Goal: Task Accomplishment & Management: Manage account settings

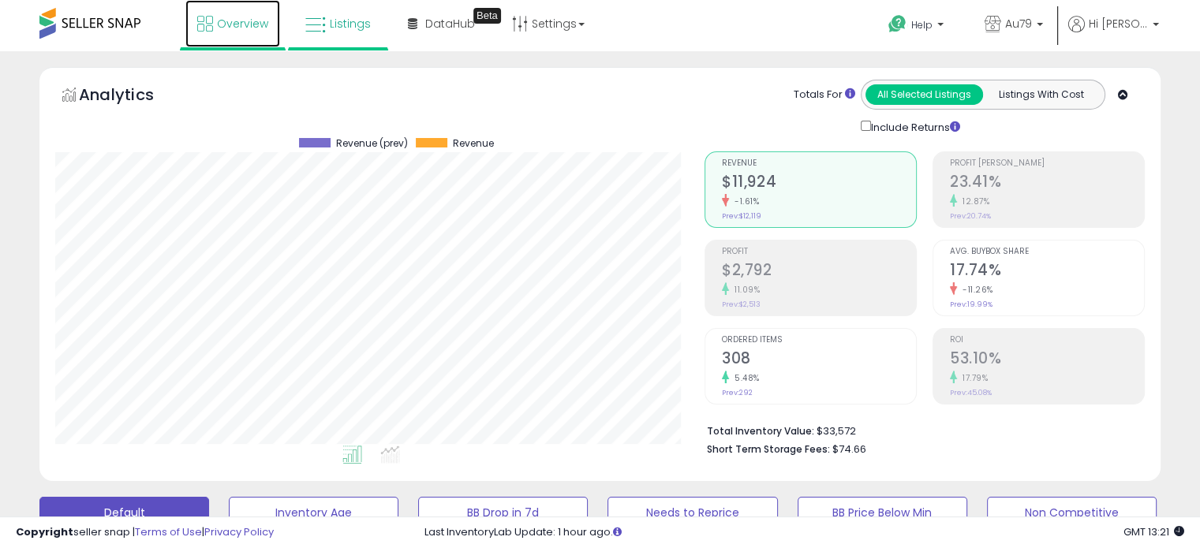
click at [241, 21] on span "Overview" at bounding box center [242, 24] width 51 height 16
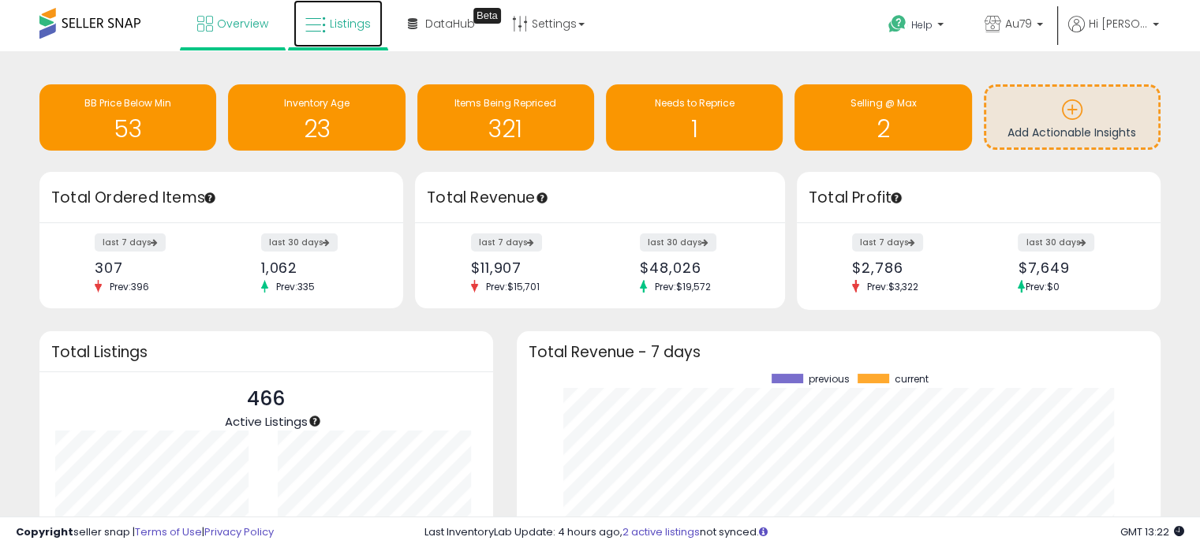
click at [334, 18] on span "Listings" at bounding box center [350, 24] width 41 height 16
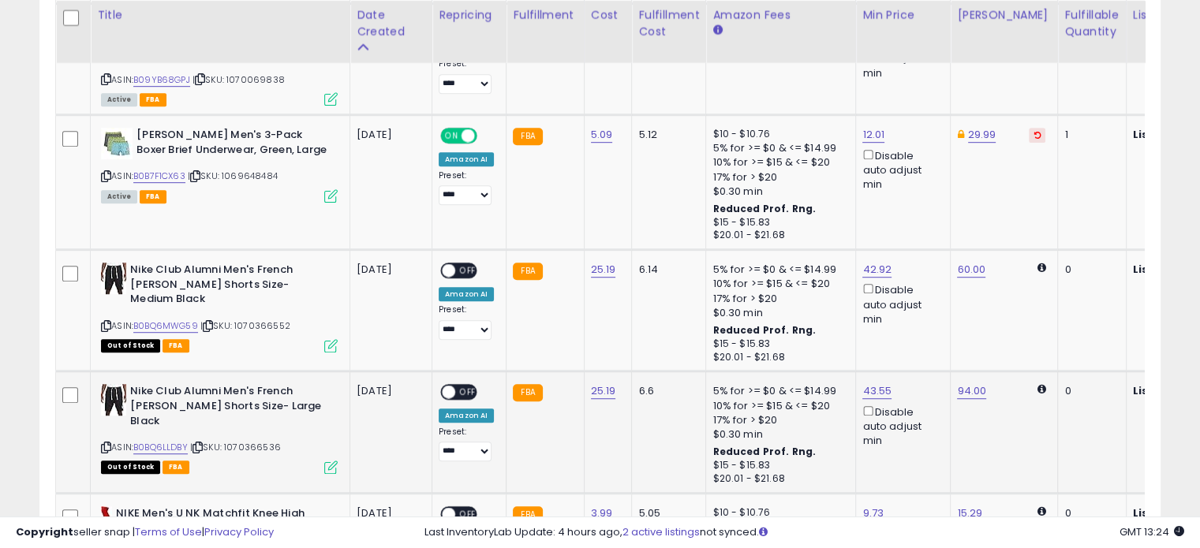
scroll to position [952, 0]
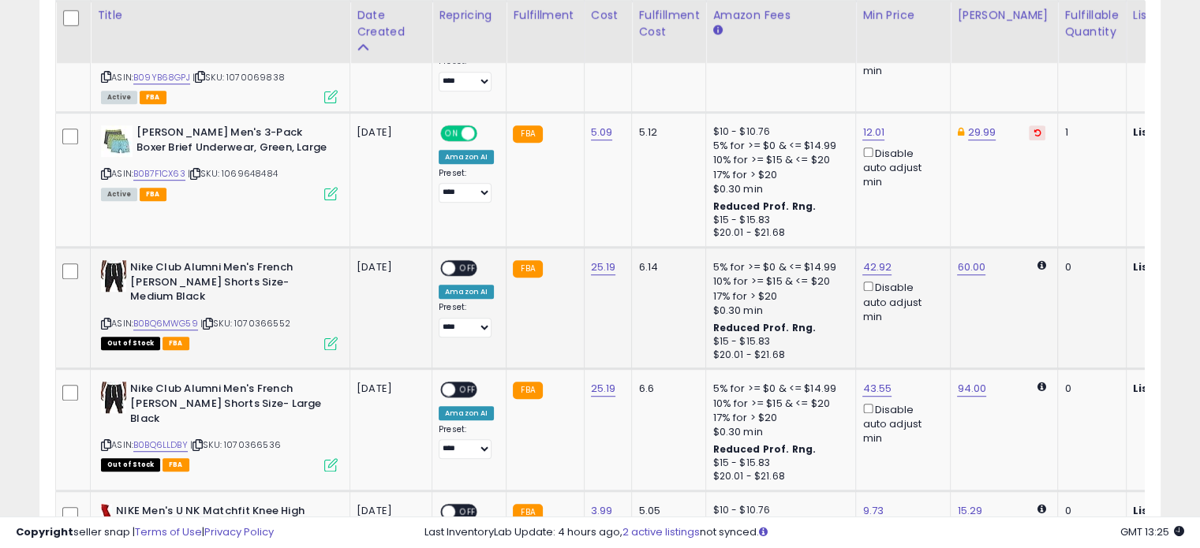
click at [465, 262] on span "OFF" at bounding box center [467, 268] width 25 height 13
click at [467, 383] on span "OFF" at bounding box center [467, 389] width 25 height 13
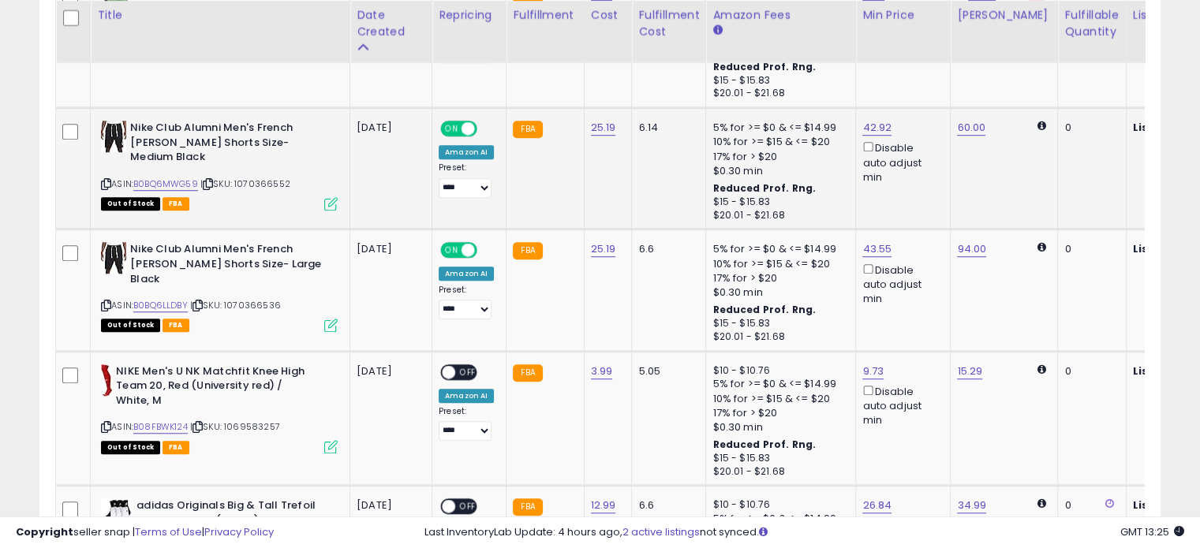
scroll to position [1098, 0]
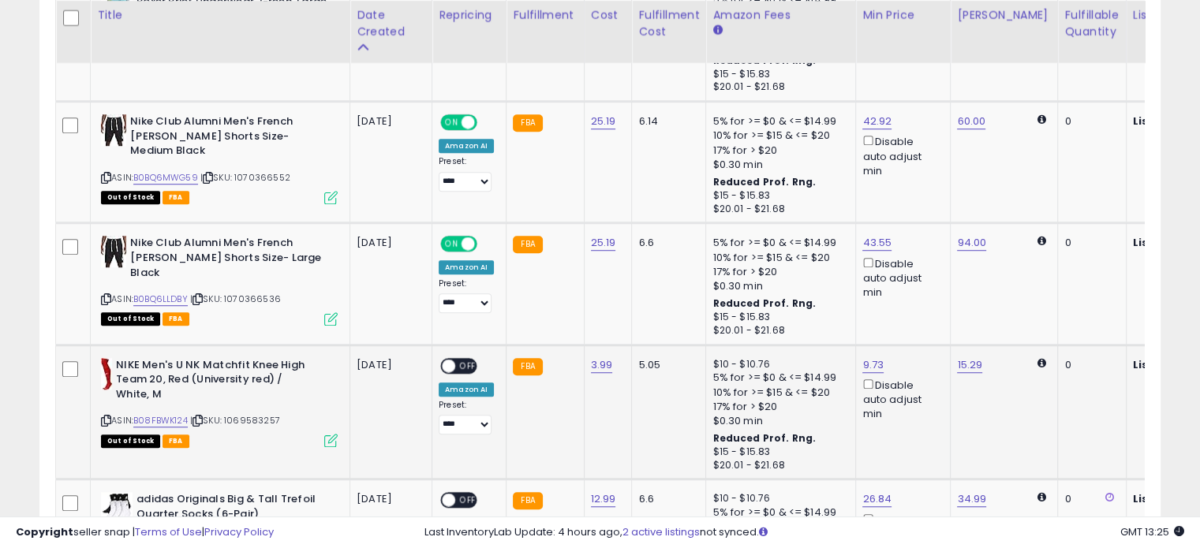
click at [468, 359] on span "OFF" at bounding box center [467, 365] width 25 height 13
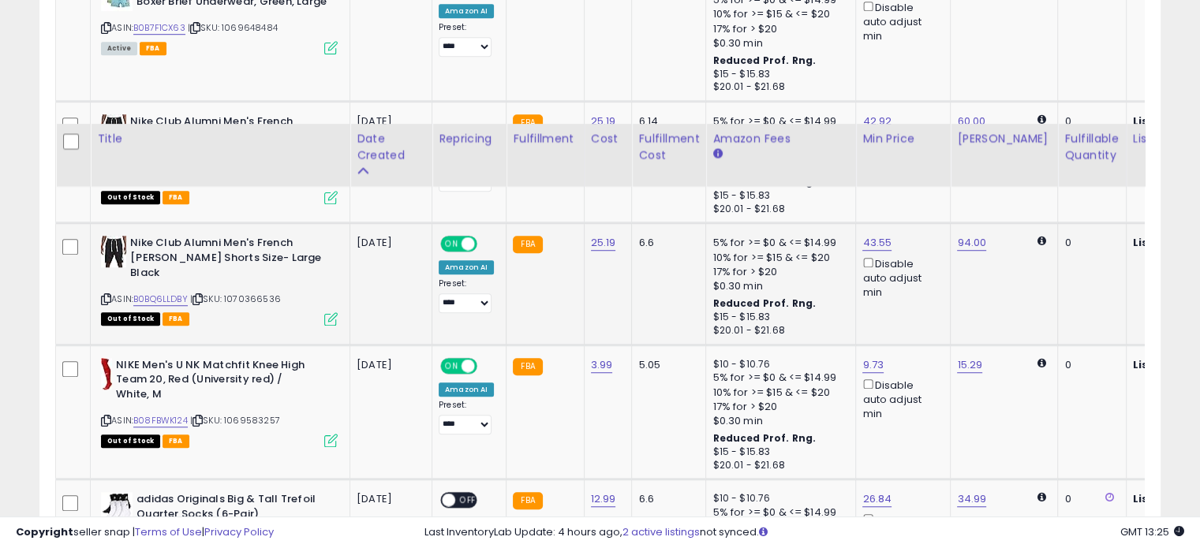
scroll to position [1256, 0]
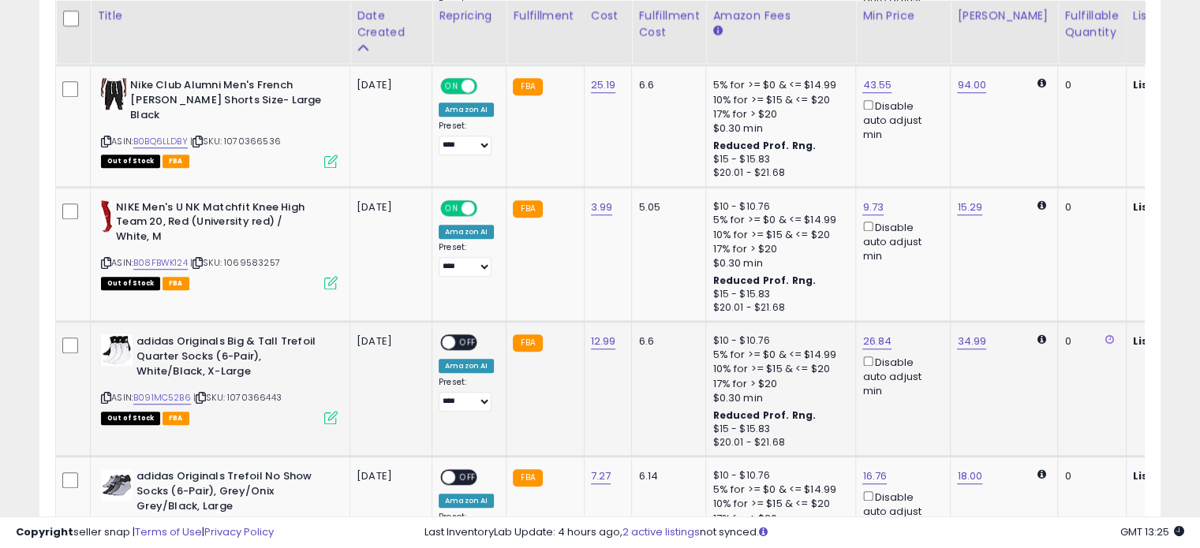
click at [467, 336] on span "OFF" at bounding box center [467, 342] width 25 height 13
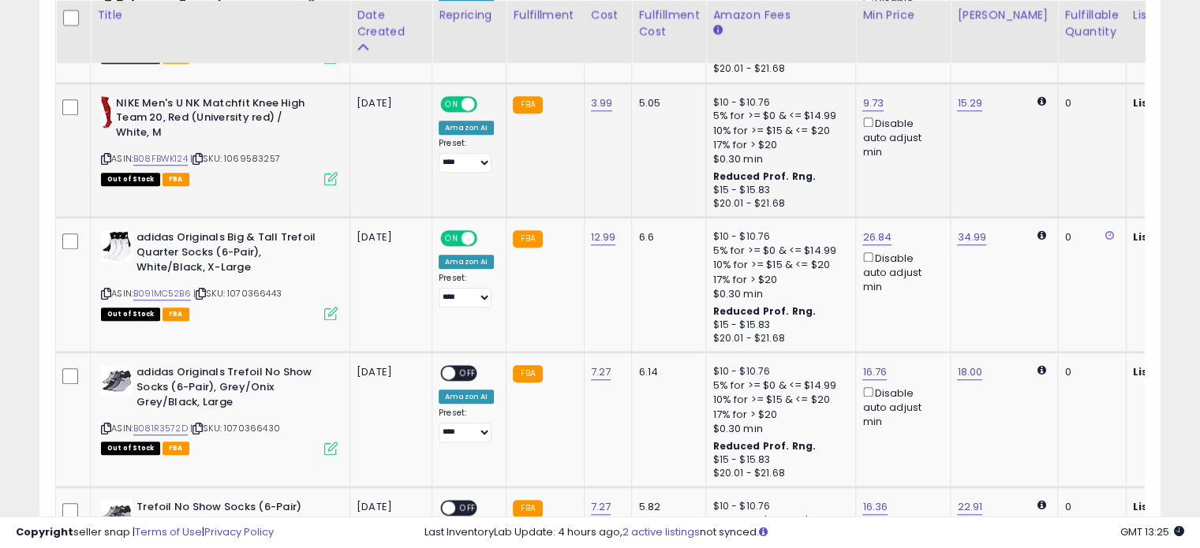
scroll to position [1360, 0]
click at [469, 353] on td "ON OFF Amazon AI Preset: **** ******* **** Success Error" at bounding box center [469, 420] width 74 height 135
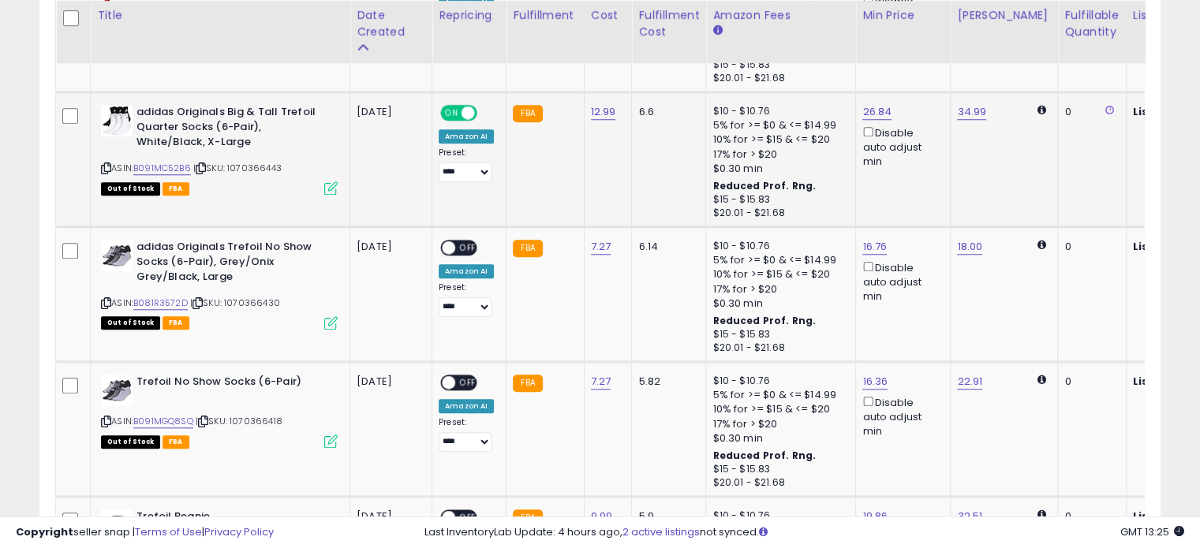
scroll to position [1483, 0]
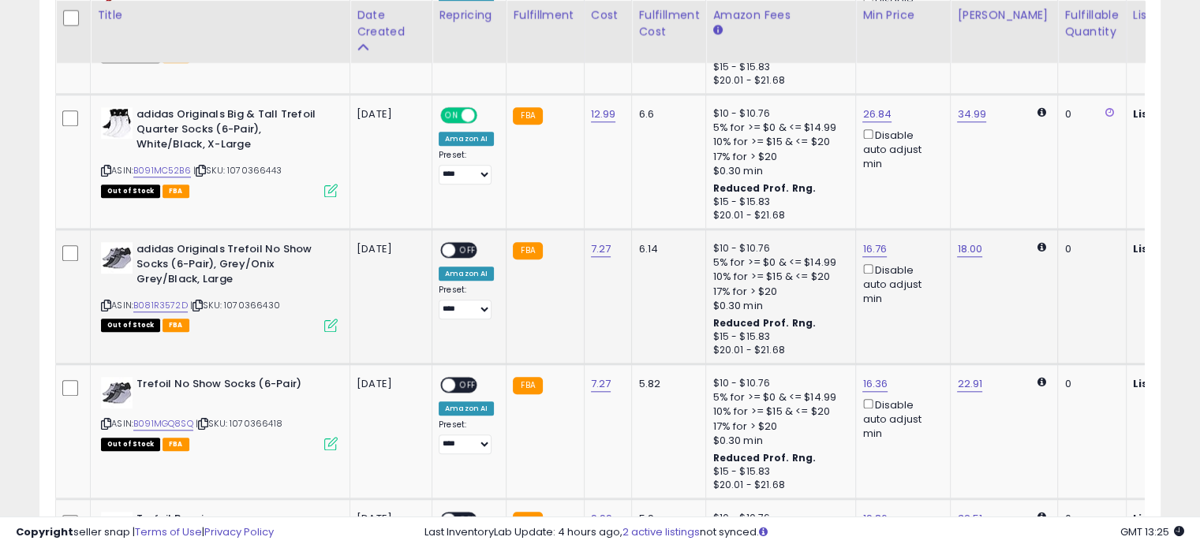
click at [469, 244] on span "OFF" at bounding box center [467, 250] width 25 height 13
click at [464, 379] on span "OFF" at bounding box center [467, 385] width 25 height 13
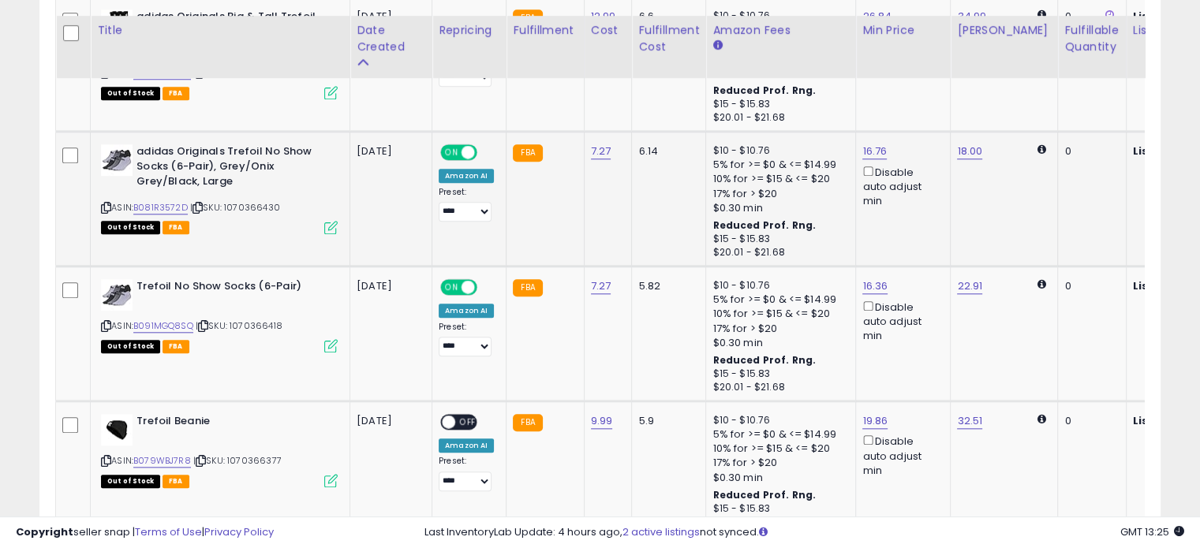
scroll to position [1597, 0]
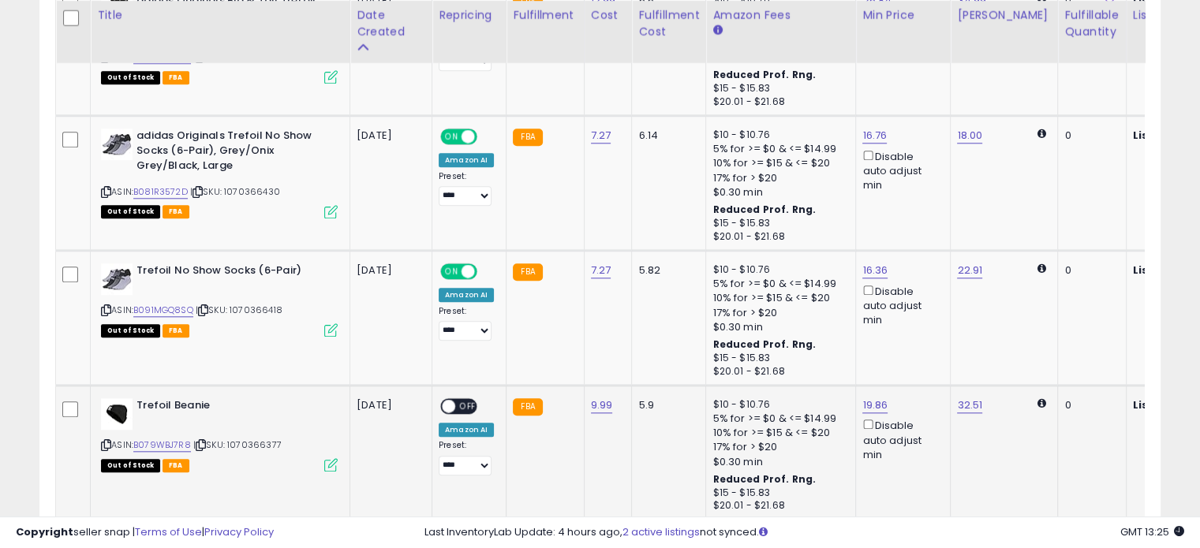
click at [466, 400] on span "OFF" at bounding box center [467, 406] width 25 height 13
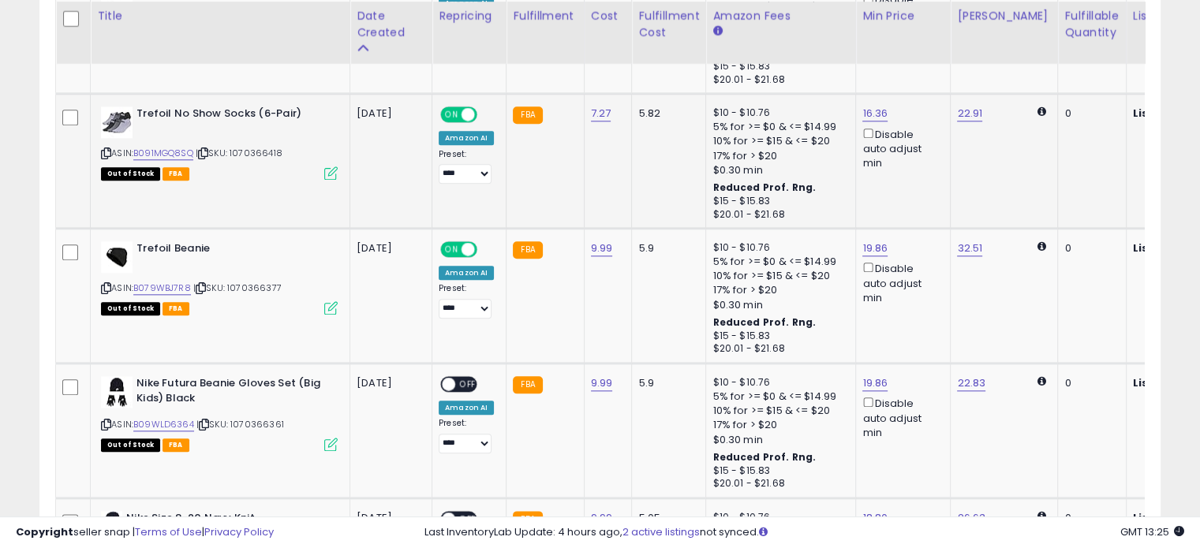
scroll to position [1755, 0]
click at [463, 377] on span "OFF" at bounding box center [467, 383] width 25 height 13
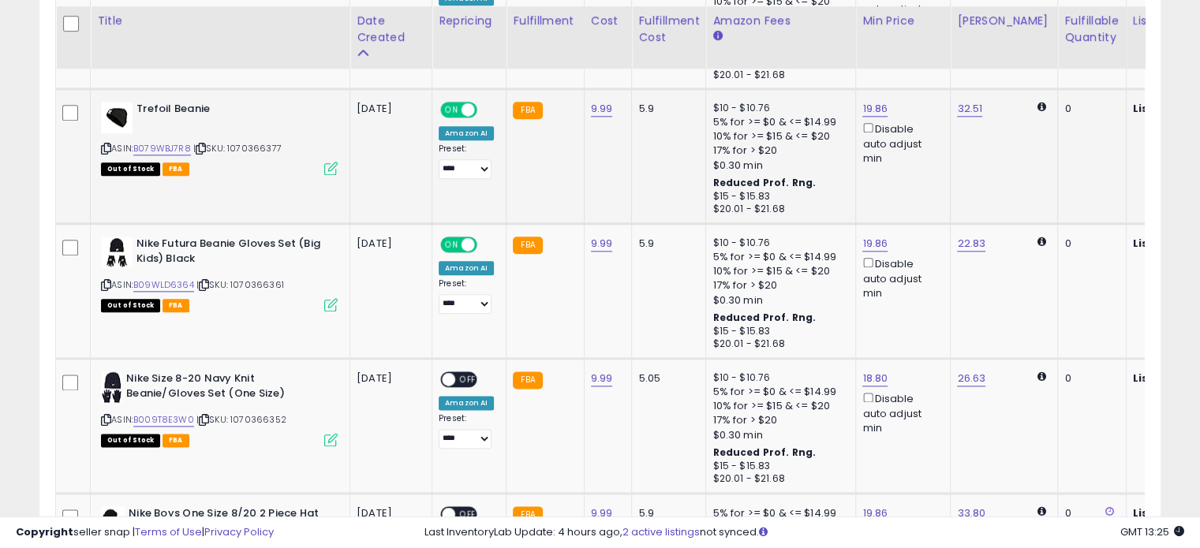
scroll to position [1899, 0]
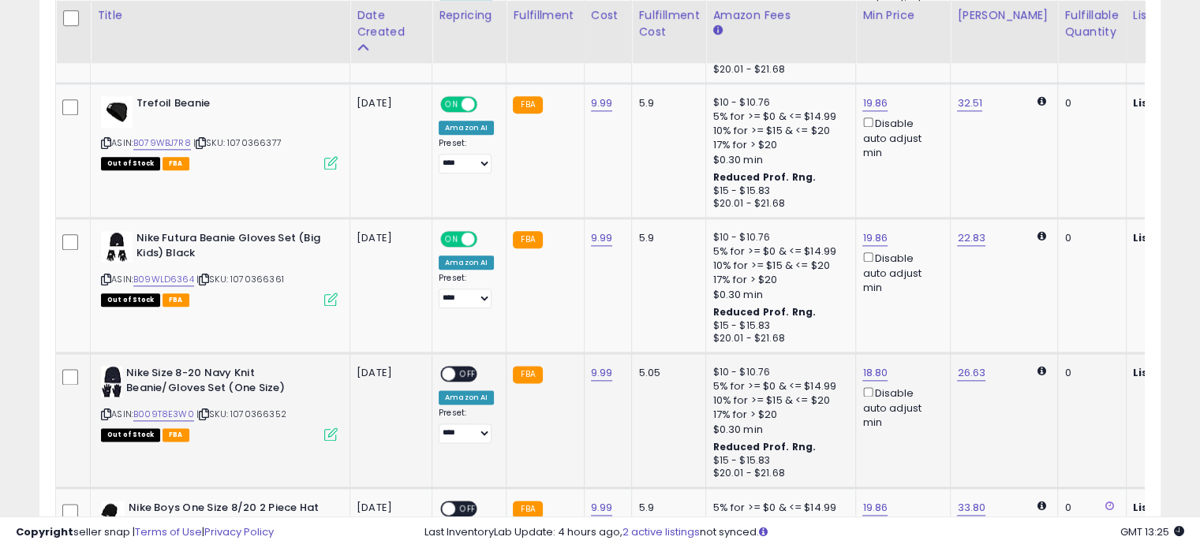
click at [462, 368] on span "OFF" at bounding box center [467, 374] width 25 height 13
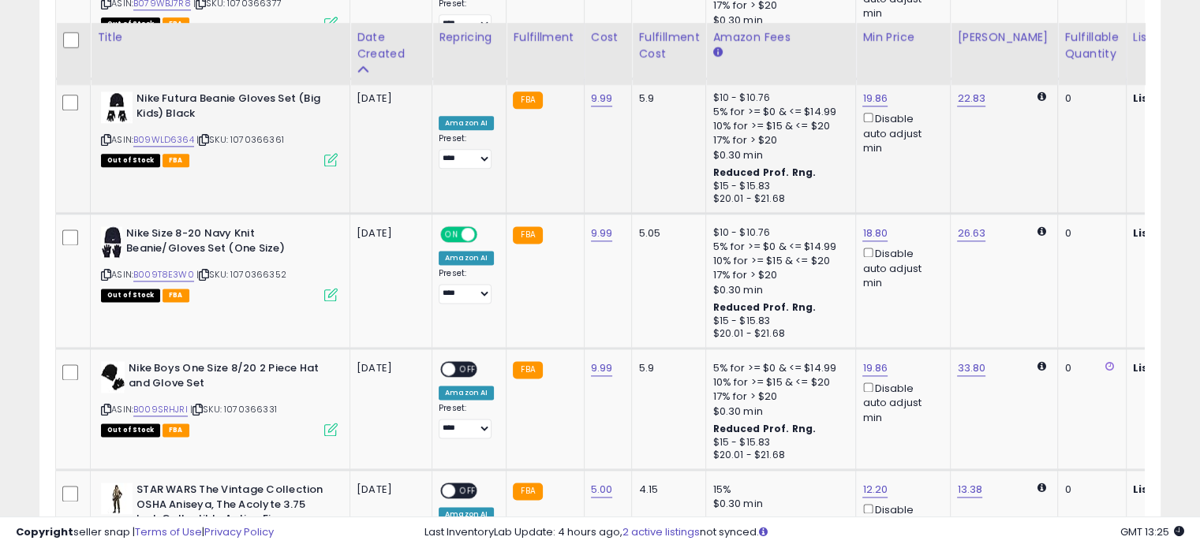
scroll to position [2061, 0]
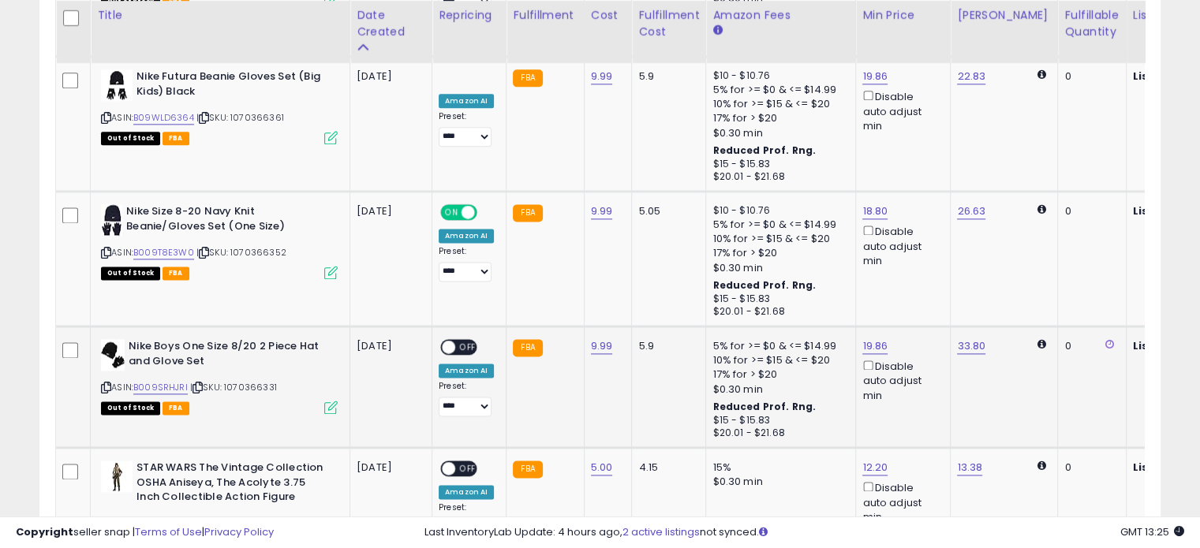
click at [461, 341] on span "OFF" at bounding box center [467, 347] width 25 height 13
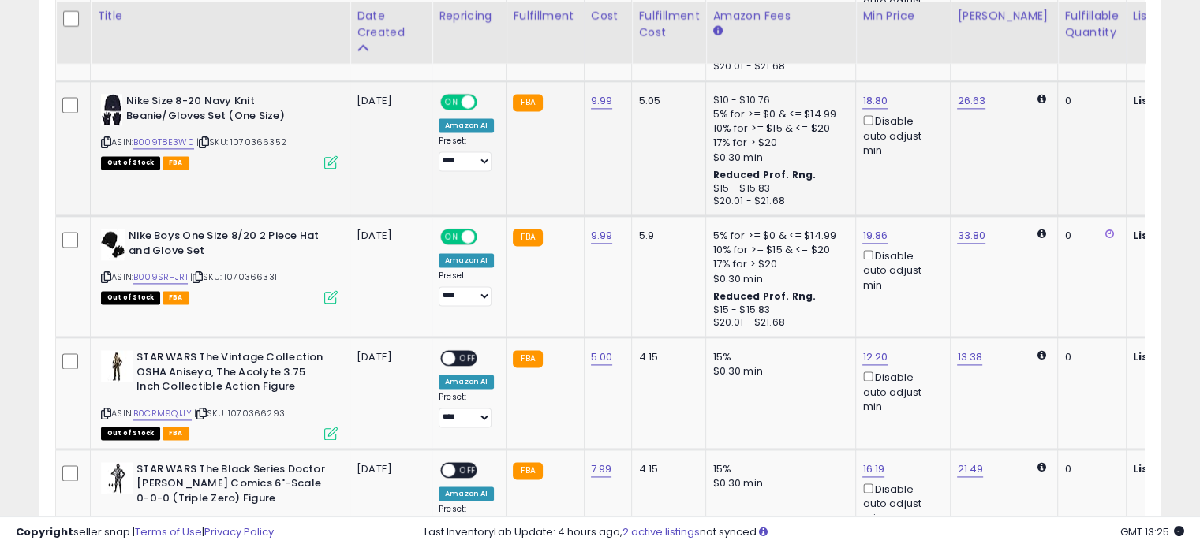
scroll to position [2174, 0]
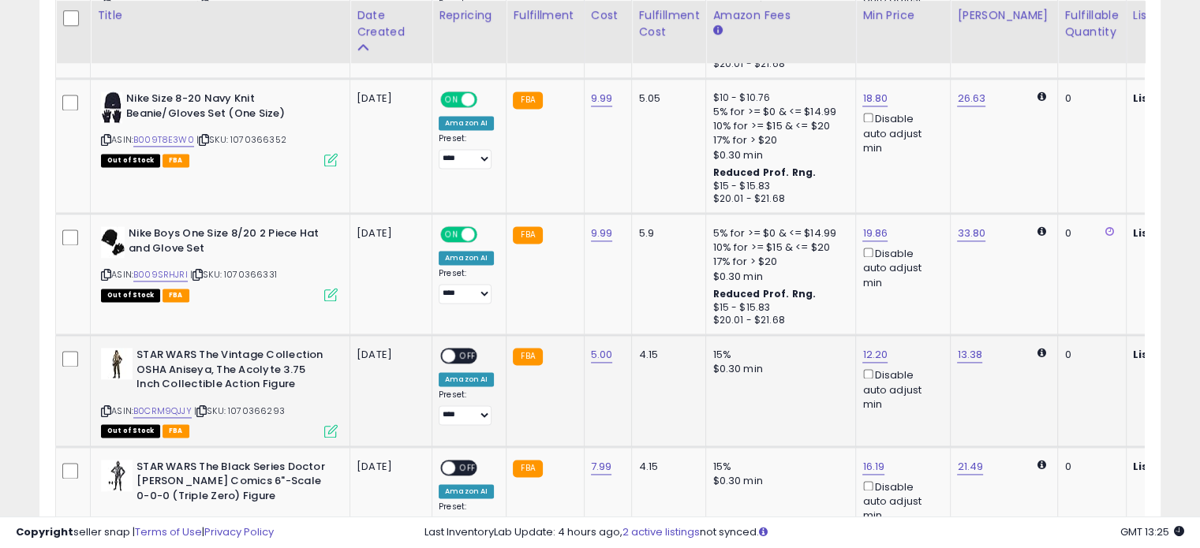
click at [467, 350] on span "OFF" at bounding box center [467, 356] width 25 height 13
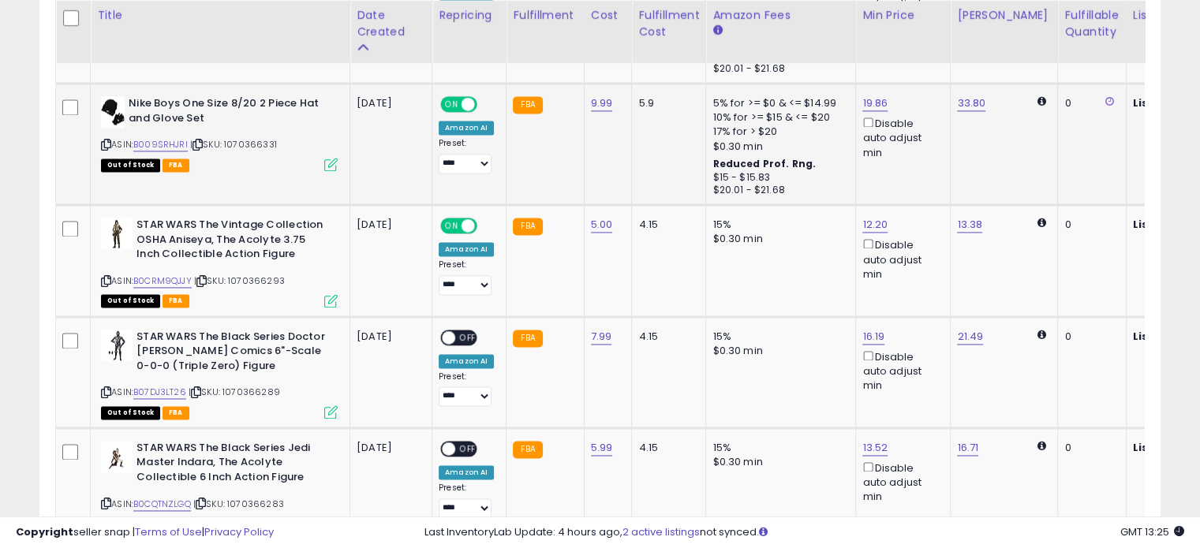
scroll to position [2304, 0]
click at [466, 331] on span "OFF" at bounding box center [467, 337] width 25 height 13
click at [465, 440] on div "ON OFF" at bounding box center [458, 448] width 37 height 17
click at [466, 443] on span "OFF" at bounding box center [467, 449] width 25 height 13
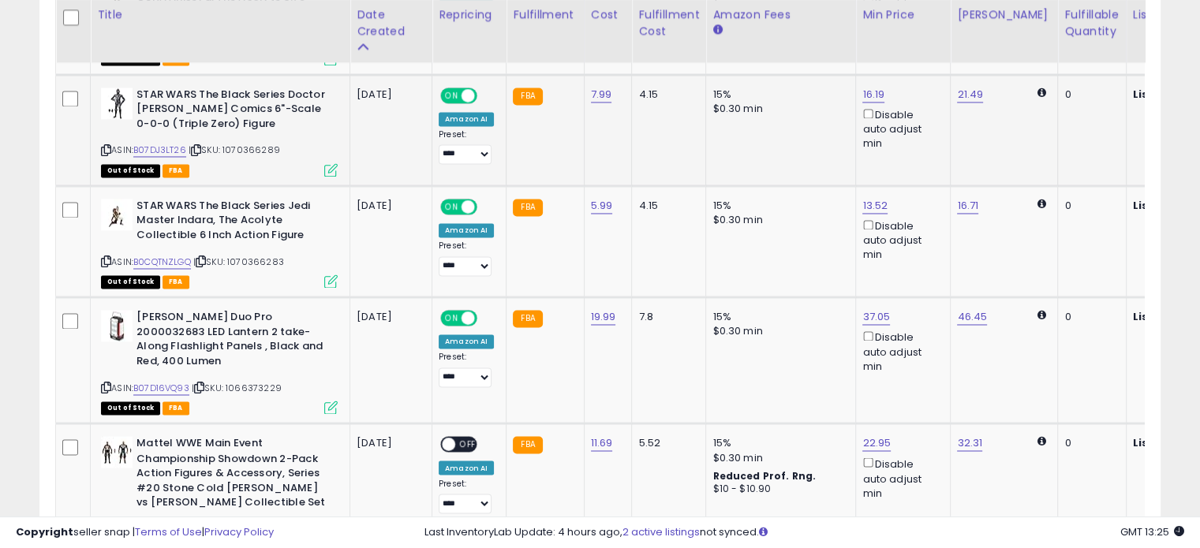
scroll to position [2547, 0]
click at [467, 436] on div "ON OFF" at bounding box center [458, 444] width 37 height 17
click at [466, 437] on span "OFF" at bounding box center [467, 443] width 25 height 13
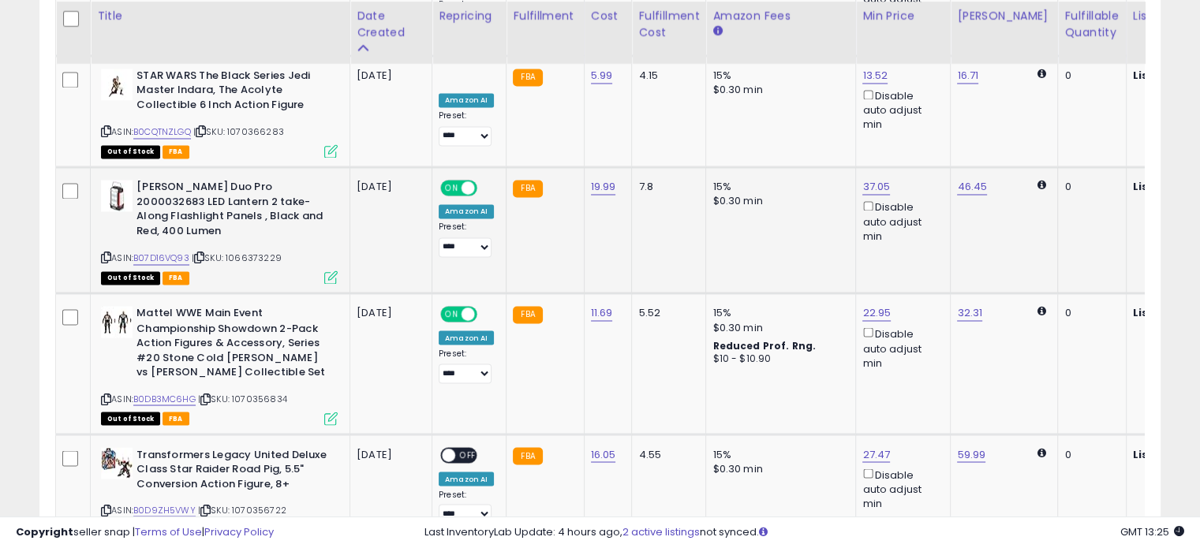
scroll to position [2692, 0]
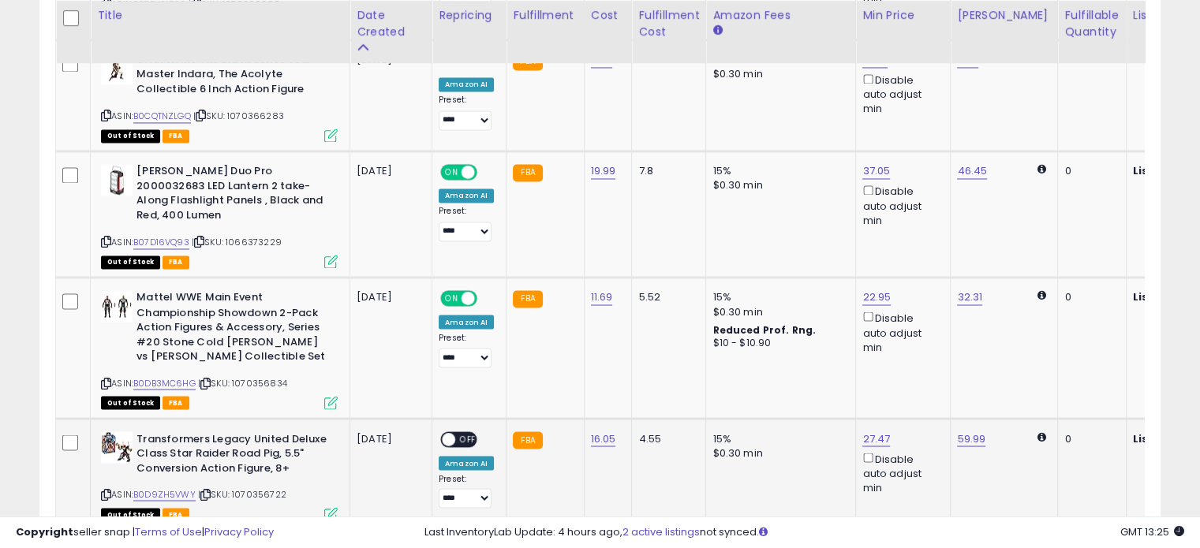
click at [469, 432] on span "OFF" at bounding box center [467, 438] width 25 height 13
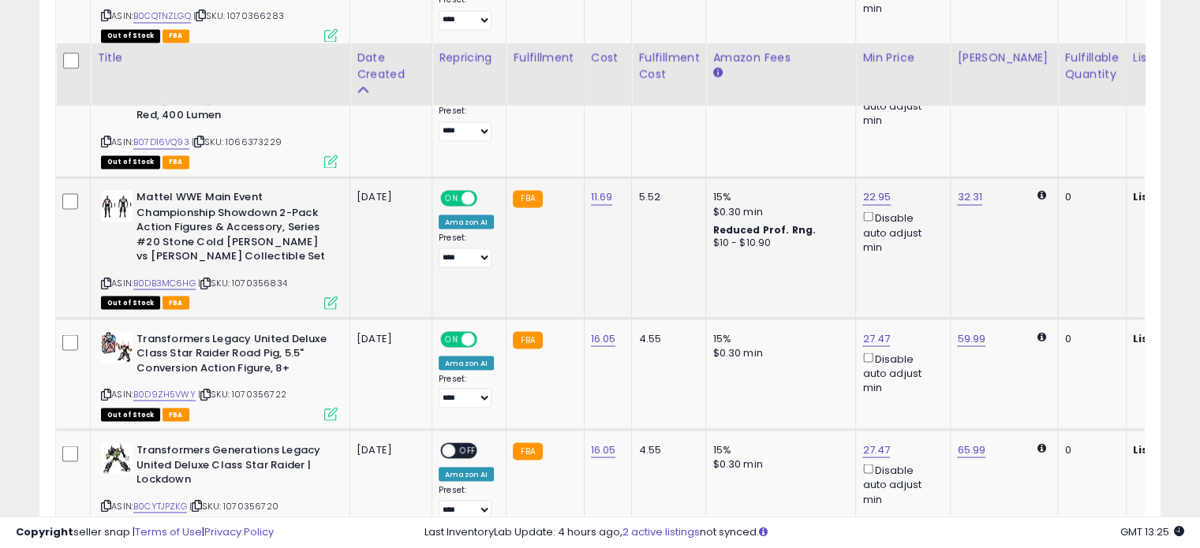
scroll to position [2846, 0]
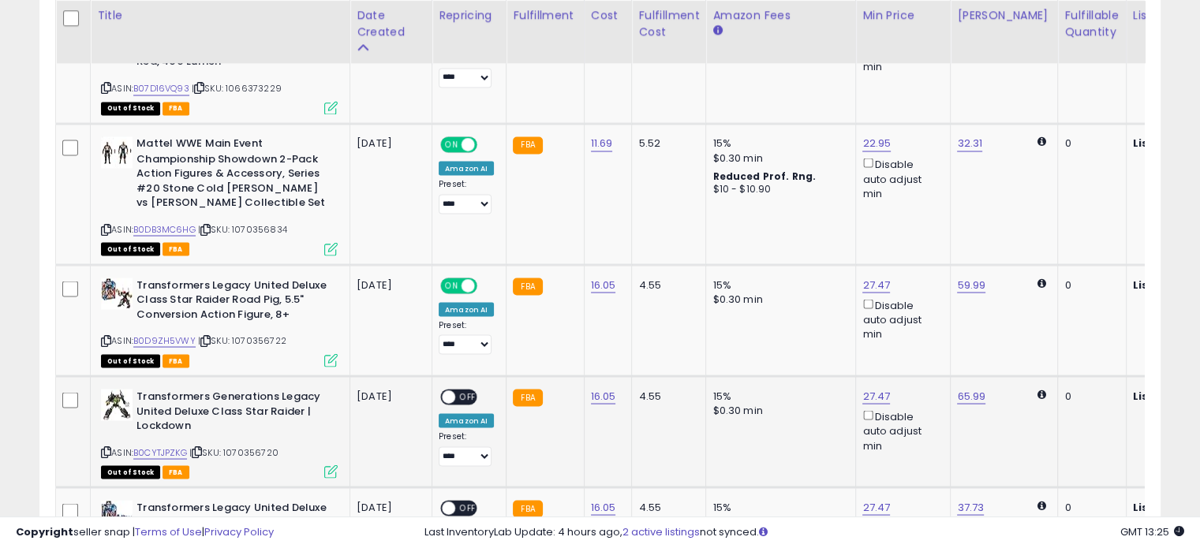
click at [474, 391] on span "OFF" at bounding box center [467, 397] width 25 height 13
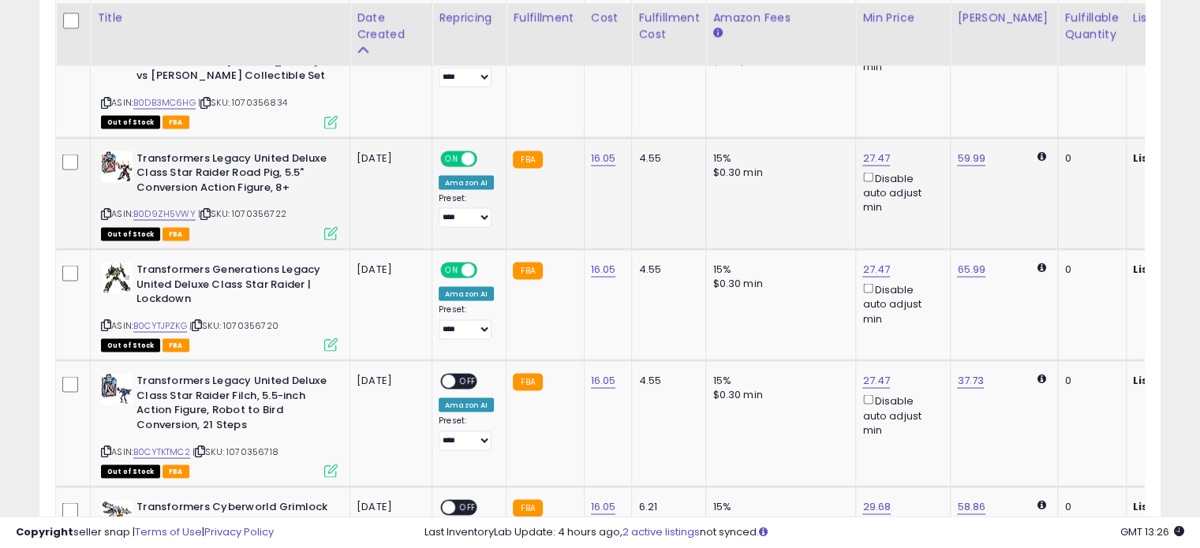
scroll to position [2976, 0]
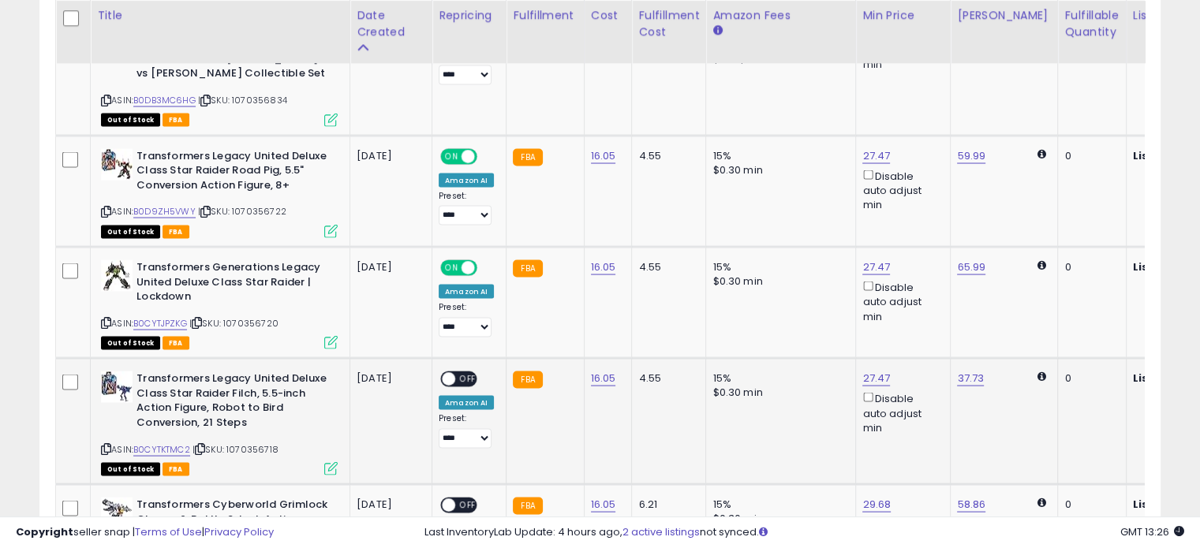
click at [464, 372] on span "OFF" at bounding box center [467, 378] width 25 height 13
click at [464, 372] on span at bounding box center [468, 378] width 13 height 13
click at [464, 372] on span "OFF" at bounding box center [467, 378] width 25 height 13
click at [464, 499] on span "OFF" at bounding box center [467, 505] width 25 height 13
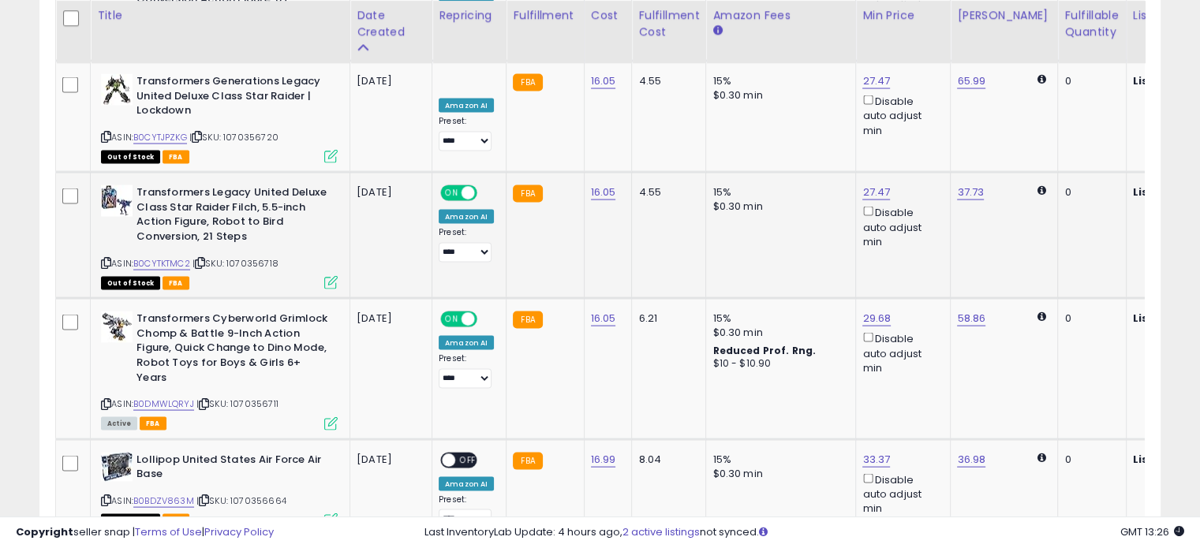
scroll to position [3162, 0]
click at [467, 453] on span "OFF" at bounding box center [467, 459] width 25 height 13
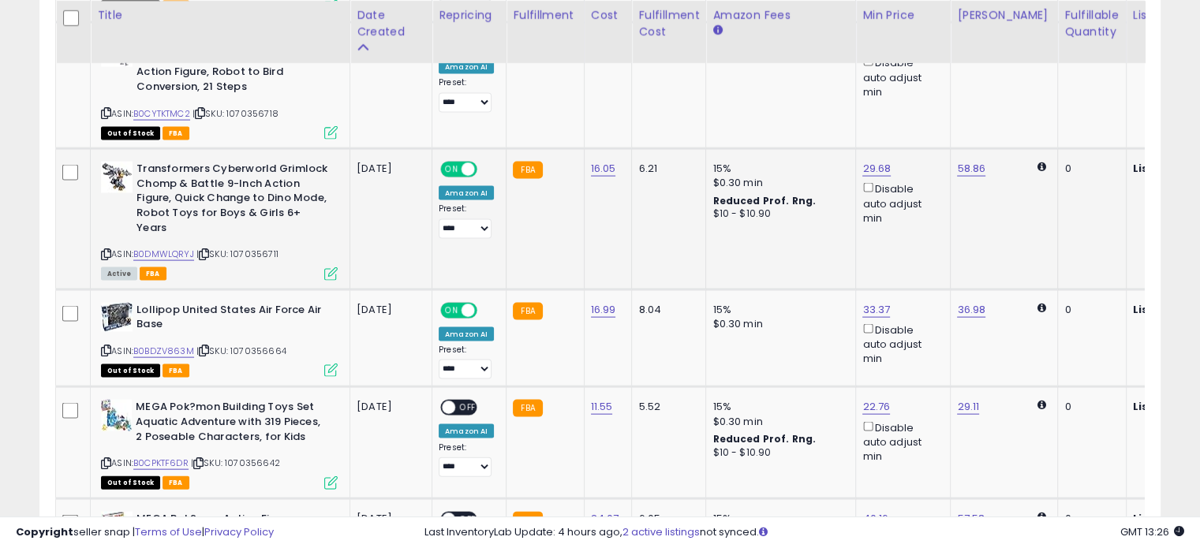
scroll to position [3314, 0]
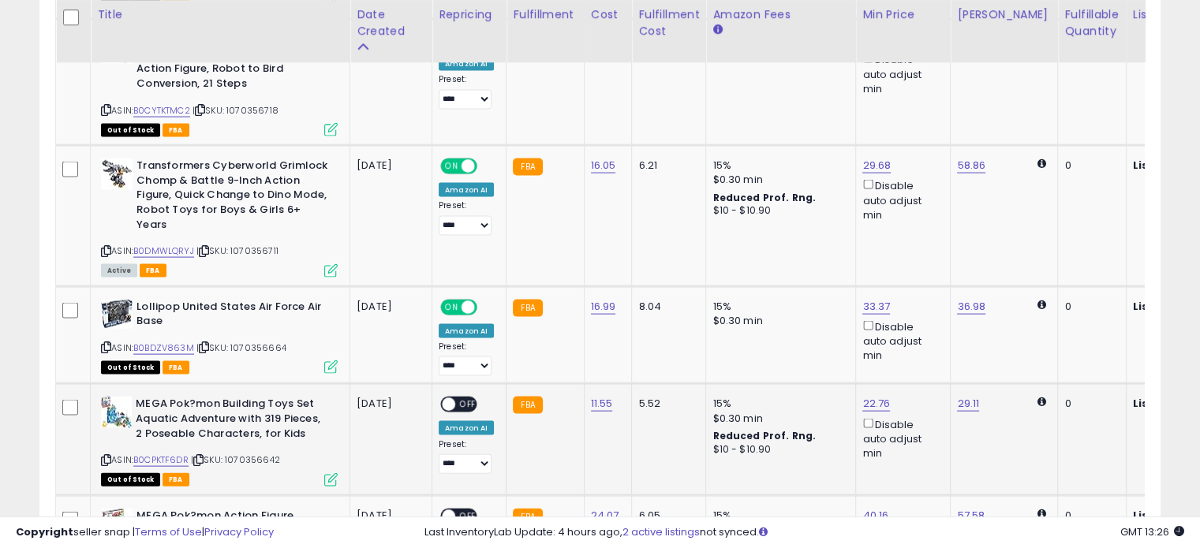
click at [466, 398] on span "OFF" at bounding box center [467, 404] width 25 height 13
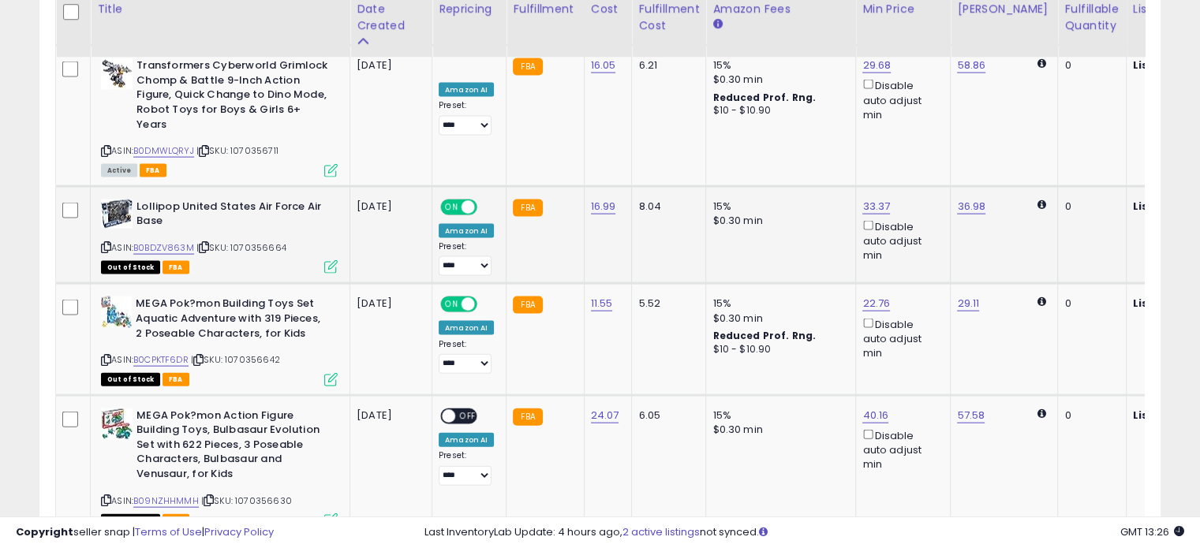
scroll to position [3418, 0]
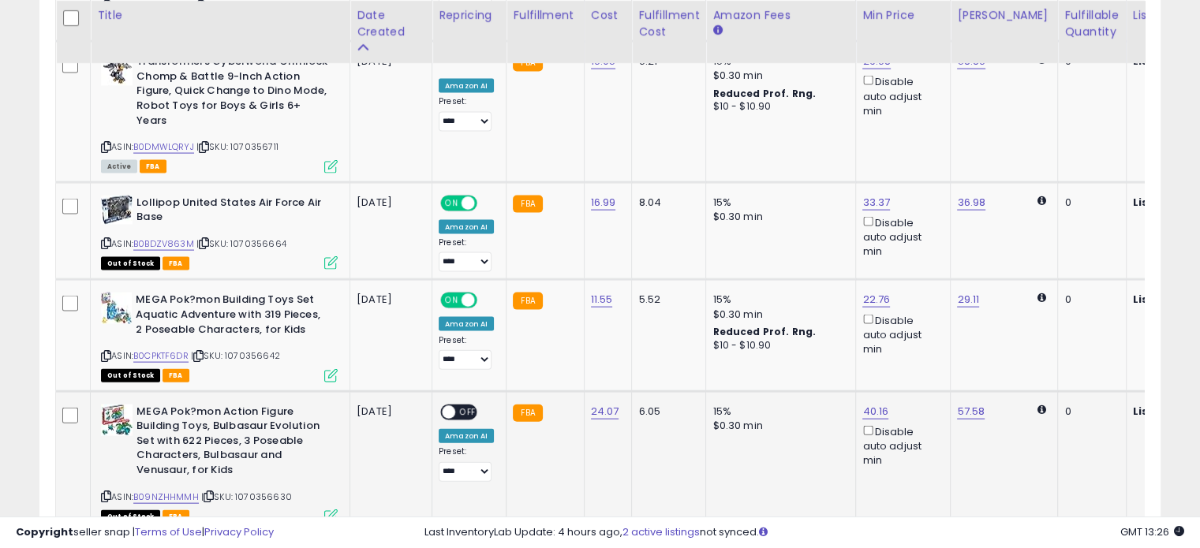
click at [463, 406] on span "OFF" at bounding box center [467, 412] width 25 height 13
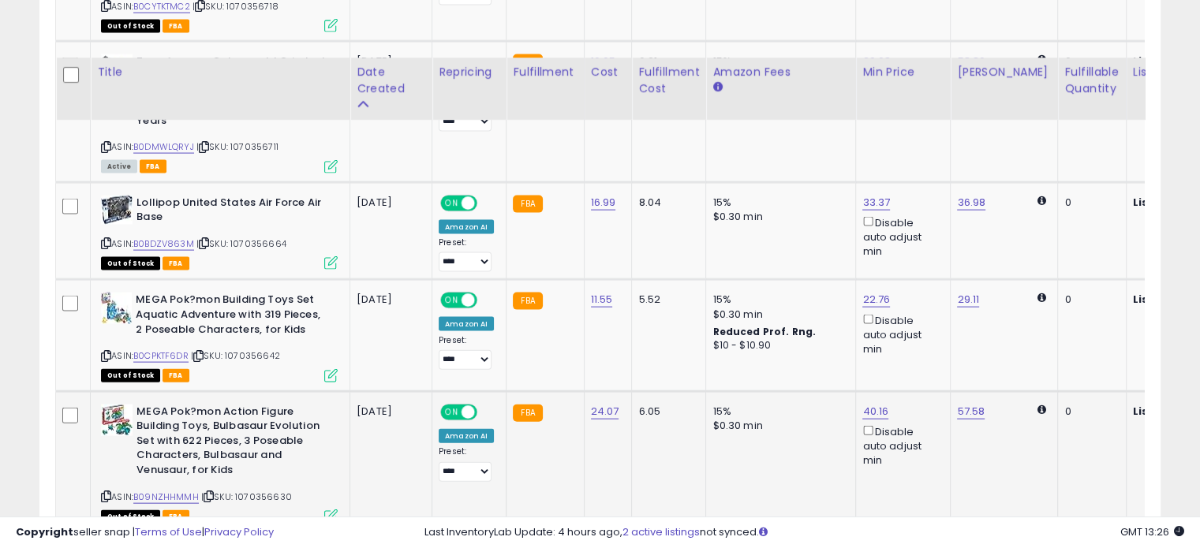
scroll to position [3496, 0]
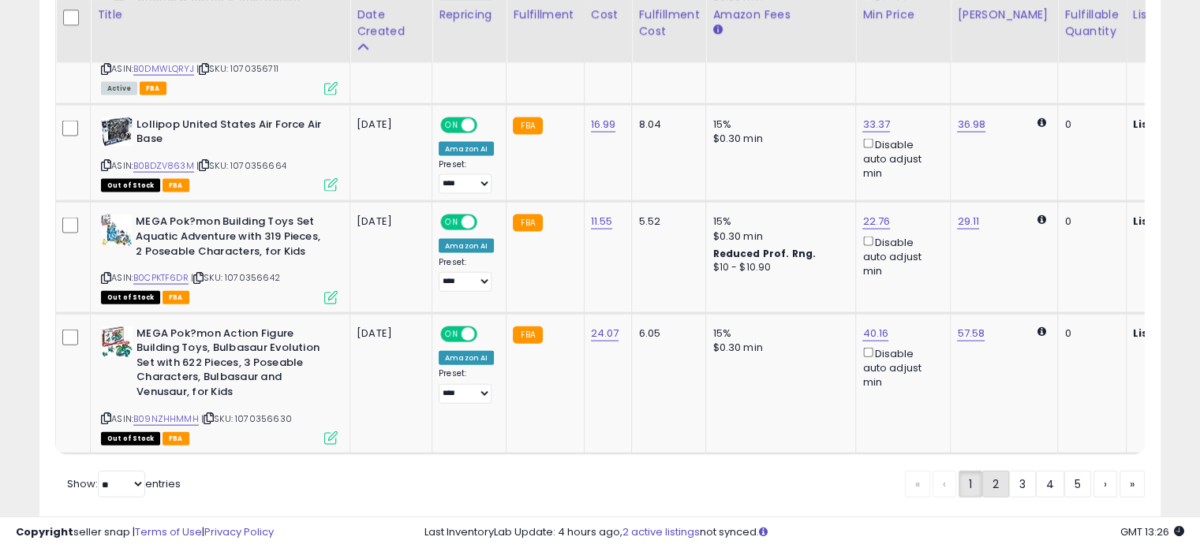
click at [997, 471] on link "2" at bounding box center [995, 484] width 27 height 27
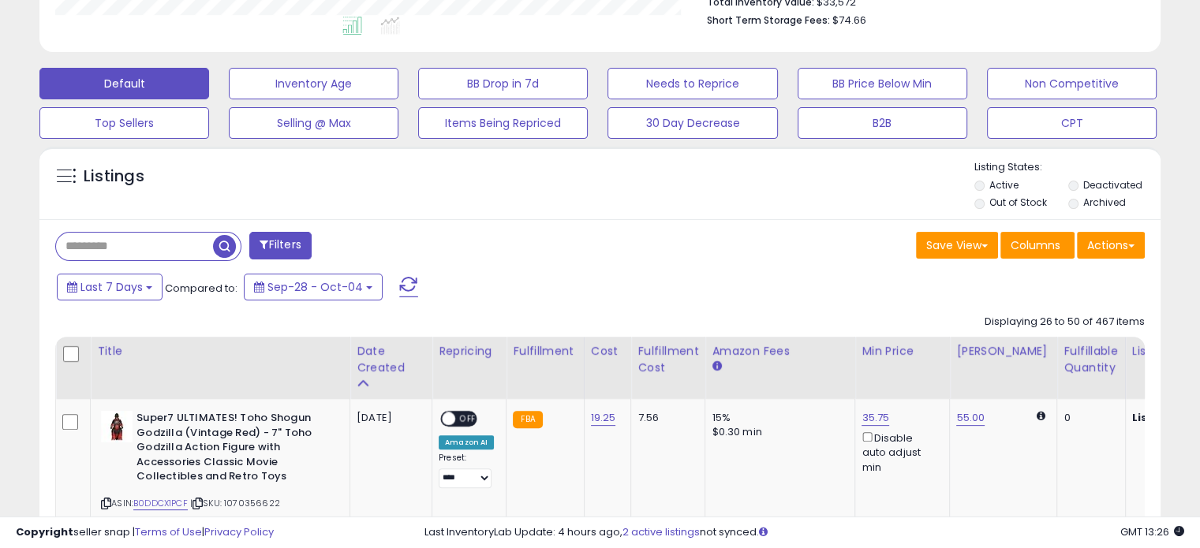
scroll to position [562, 0]
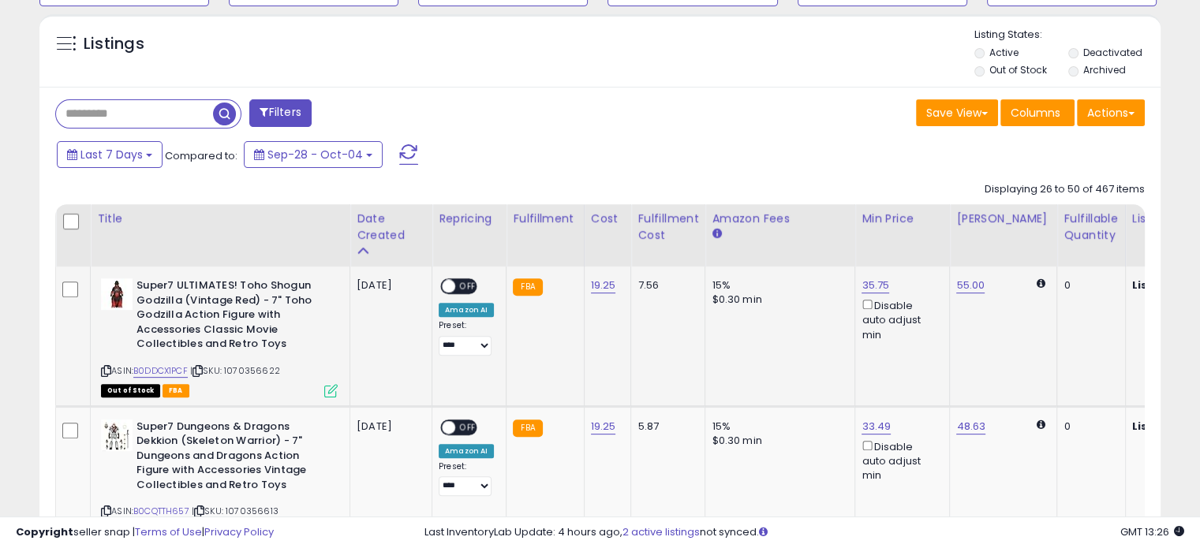
click at [464, 286] on span "OFF" at bounding box center [467, 286] width 25 height 13
click at [464, 422] on span "OFF" at bounding box center [467, 427] width 25 height 13
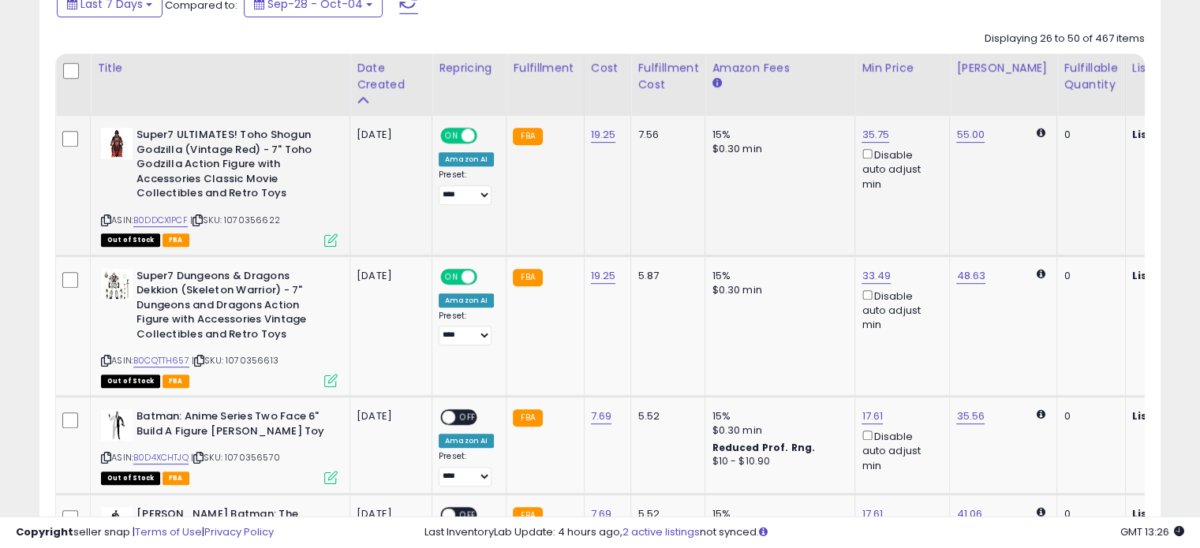
scroll to position [723, 0]
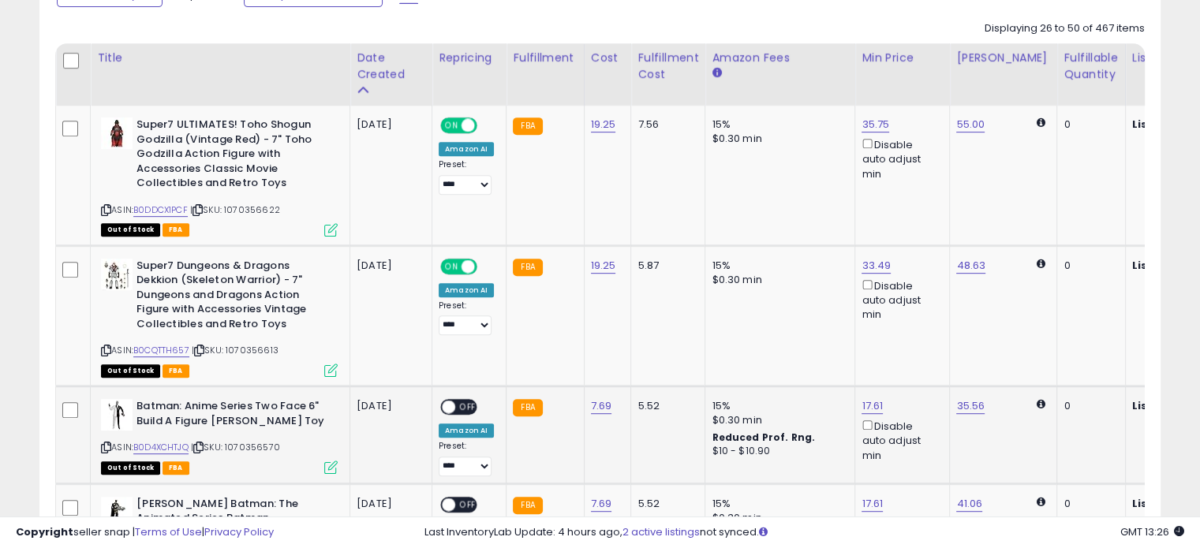
click at [466, 404] on span "OFF" at bounding box center [467, 407] width 25 height 13
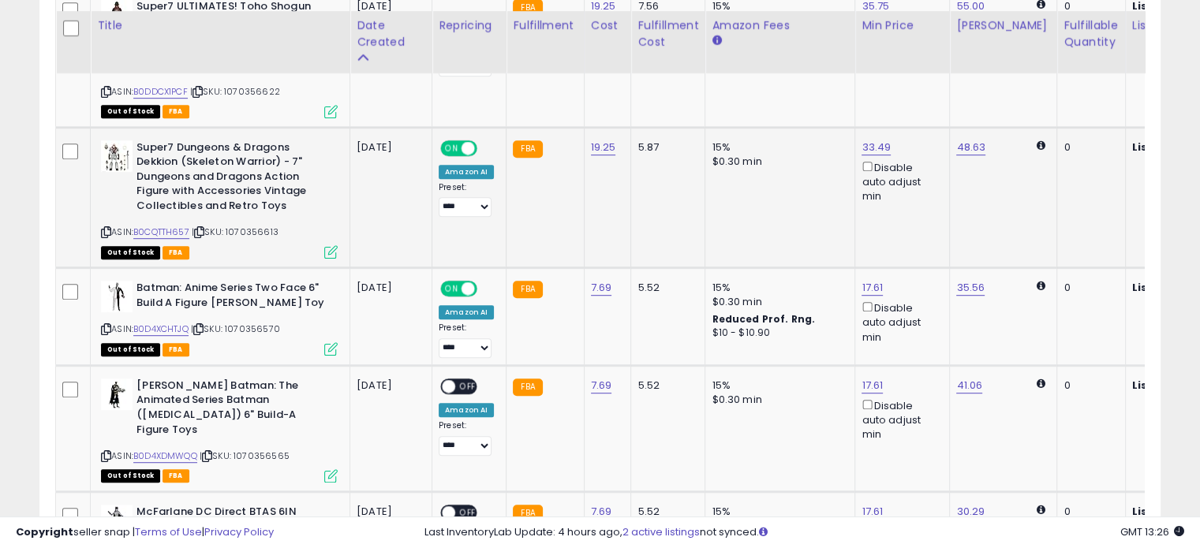
scroll to position [874, 0]
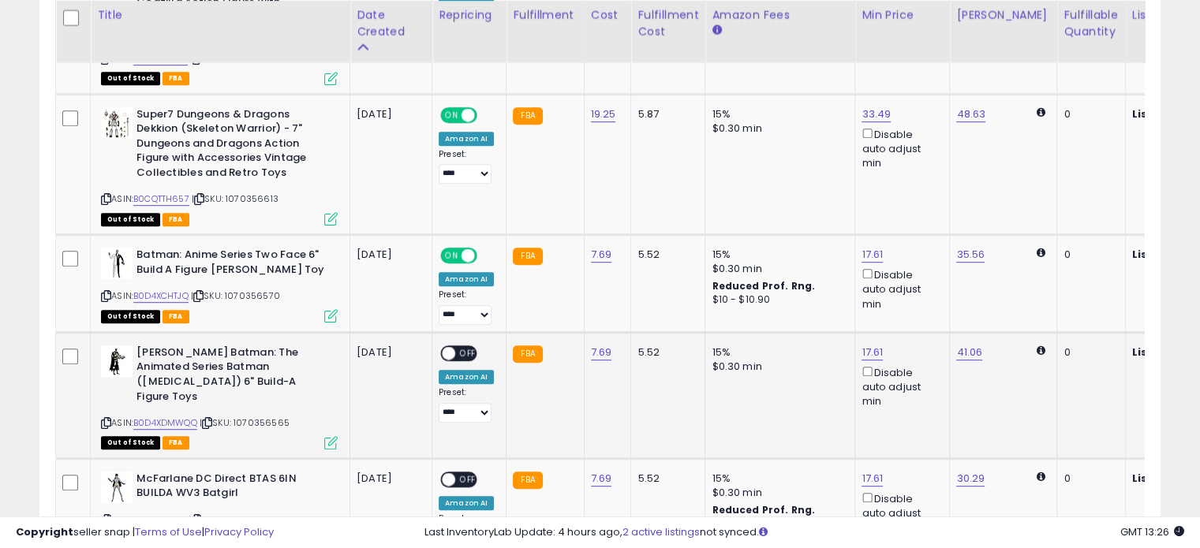
click at [457, 357] on div "ON OFF" at bounding box center [441, 352] width 37 height 13
click at [466, 346] on span "OFF" at bounding box center [467, 352] width 25 height 13
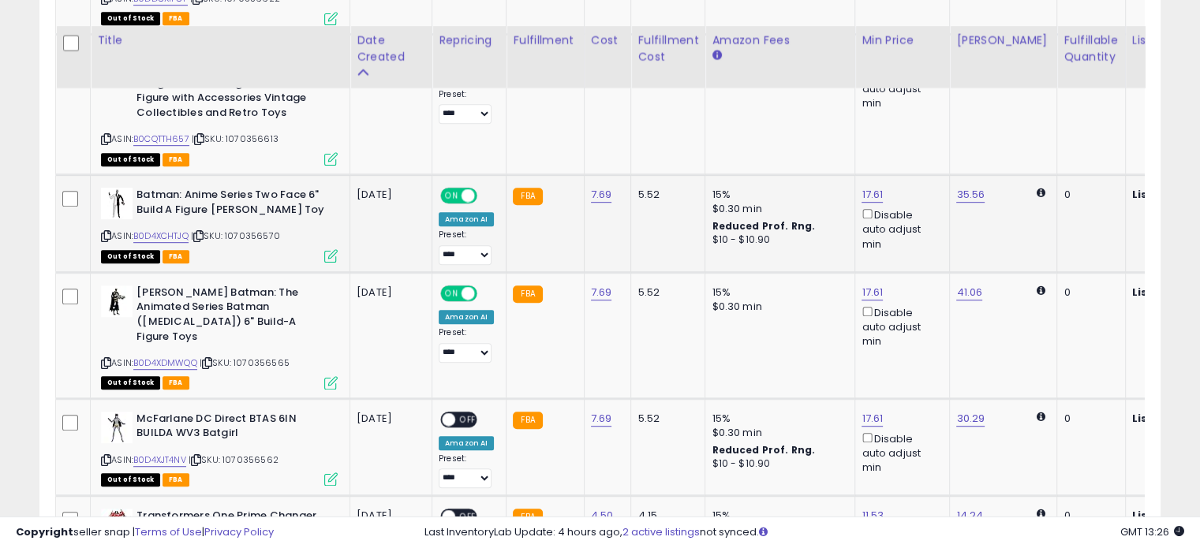
scroll to position [960, 0]
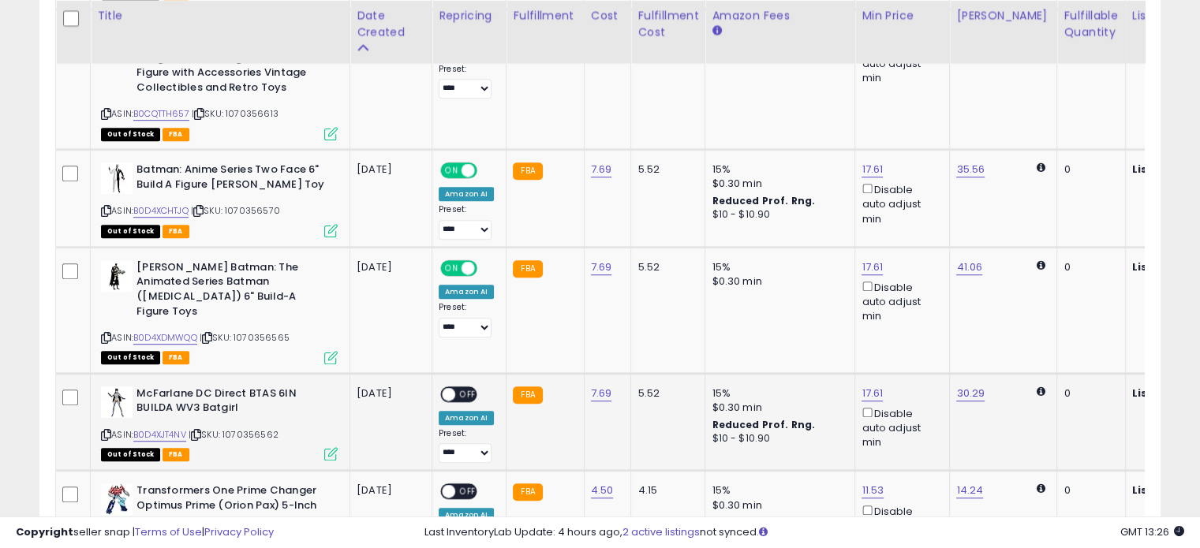
click at [466, 373] on td "ON OFF Amazon AI Preset: **** ******* **** Success Error" at bounding box center [469, 422] width 74 height 98
click at [462, 387] on span "OFF" at bounding box center [467, 393] width 25 height 13
click at [460, 485] on div "ON OFF" at bounding box center [441, 491] width 37 height 13
click at [466, 485] on span "OFF" at bounding box center [467, 491] width 25 height 13
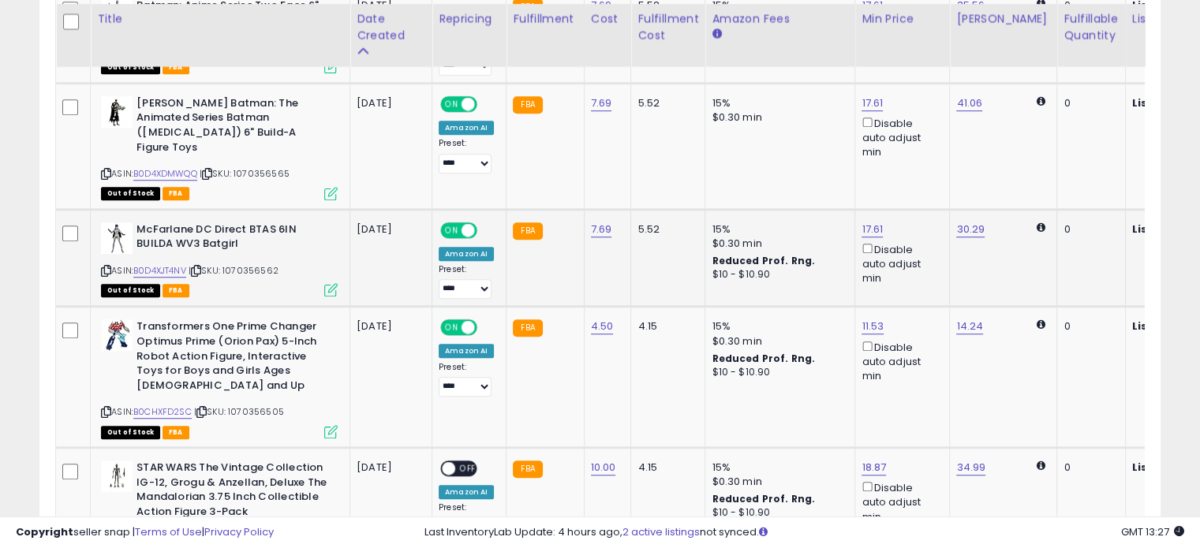
scroll to position [1135, 0]
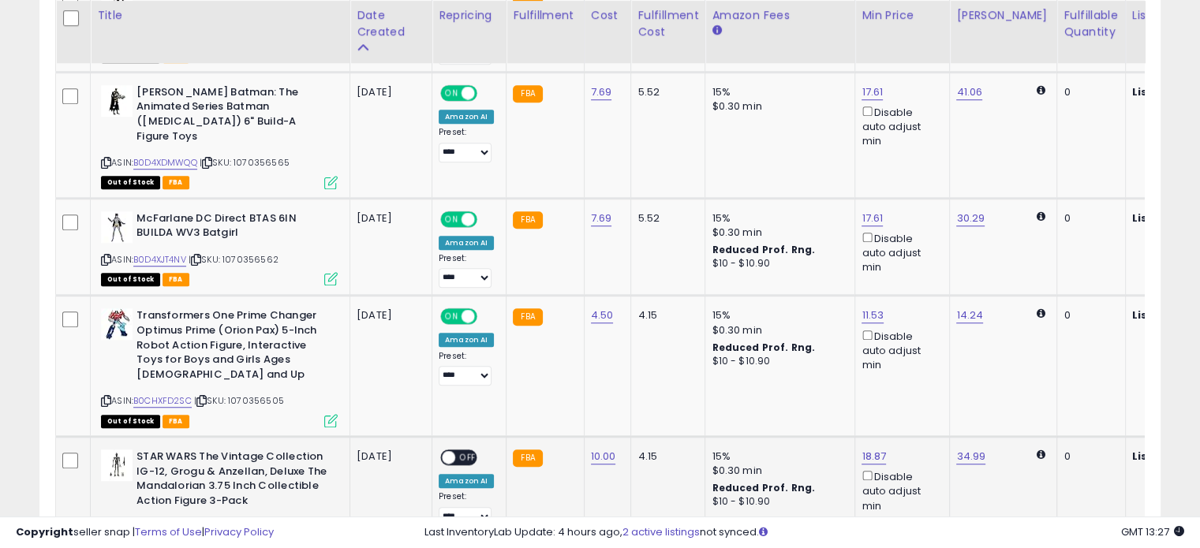
click at [467, 451] on span "OFF" at bounding box center [467, 457] width 25 height 13
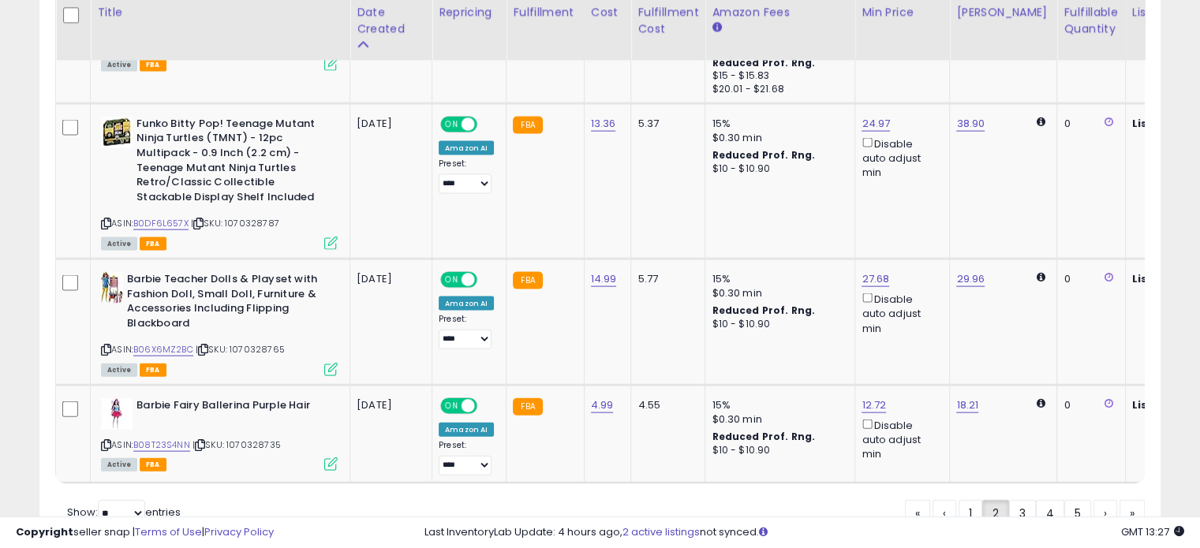
scroll to position [3443, 0]
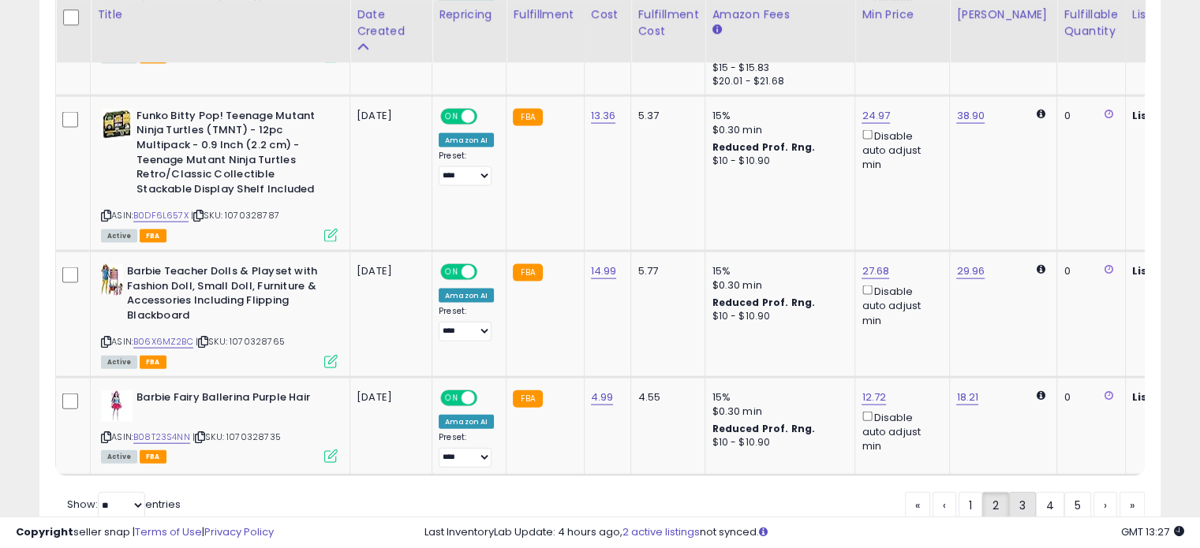
click at [1016, 492] on link "3" at bounding box center [1022, 505] width 27 height 27
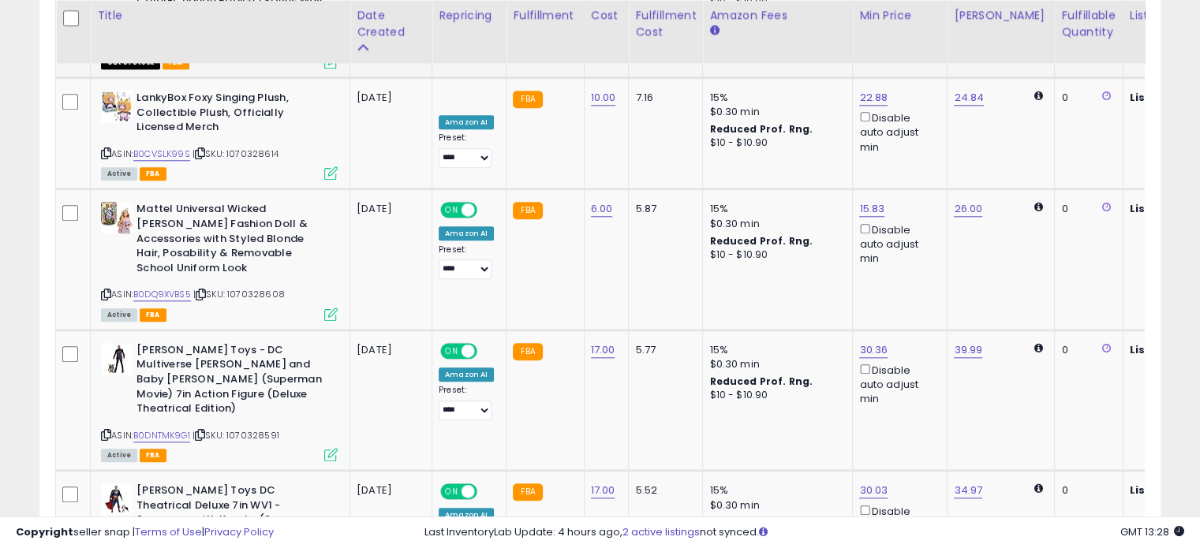
scroll to position [1720, 0]
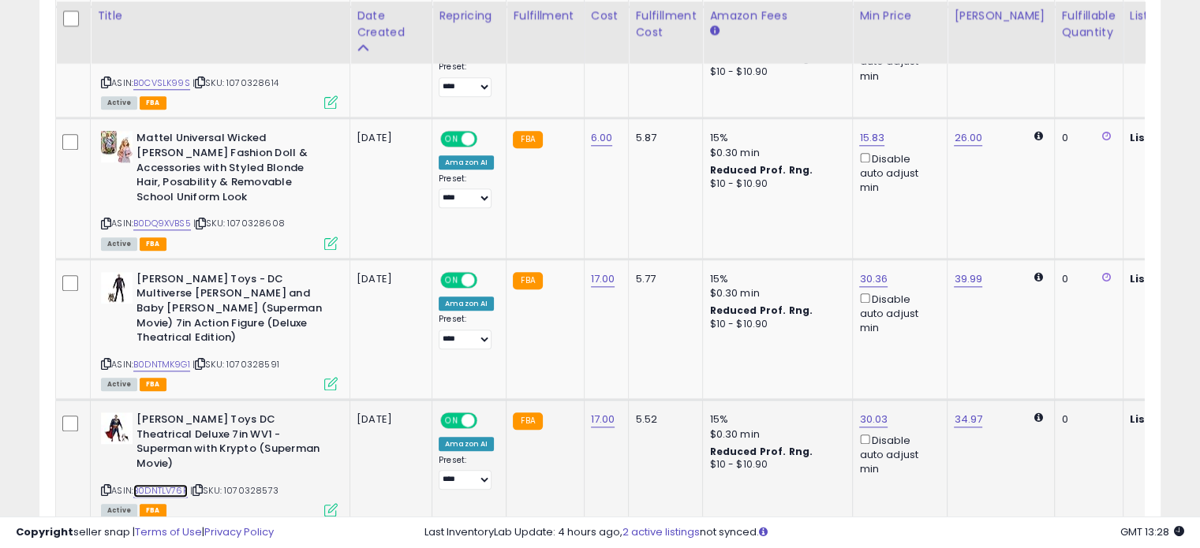
click at [156, 484] on link "B0DNTLV76P" at bounding box center [160, 490] width 54 height 13
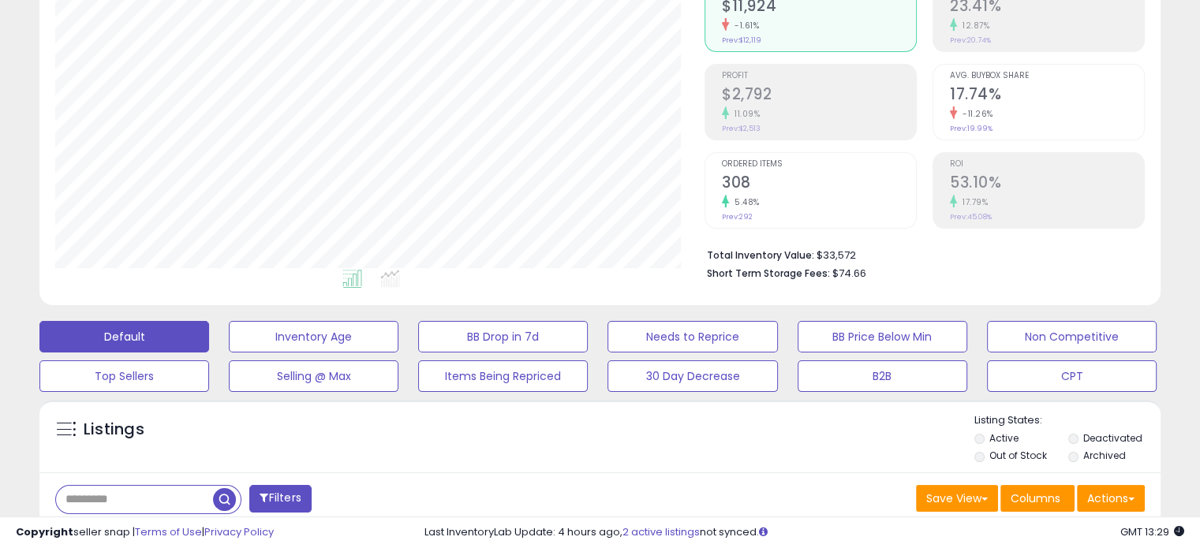
scroll to position [0, 0]
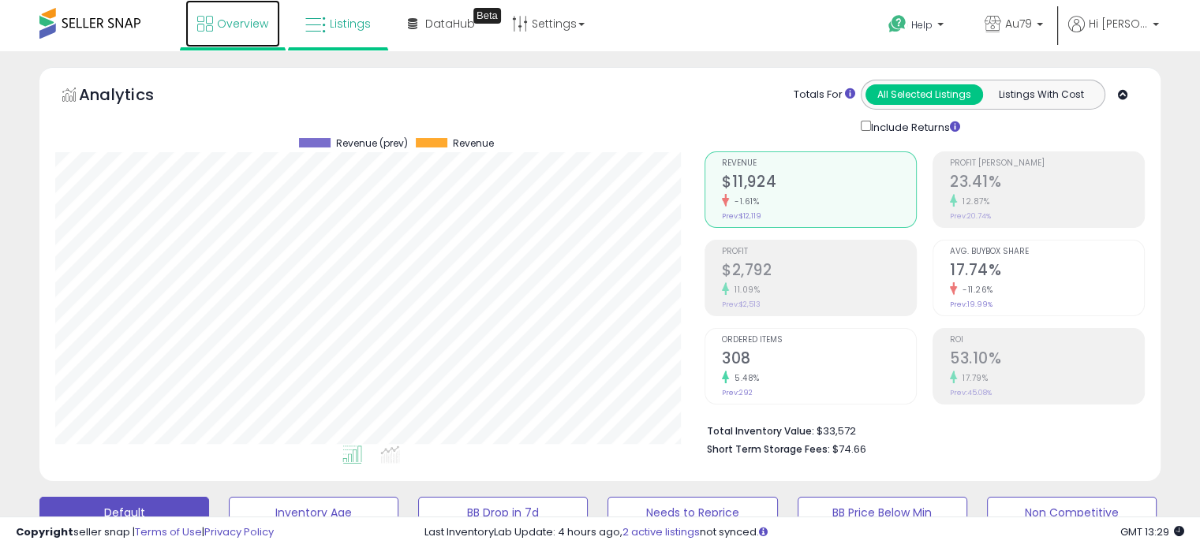
click at [230, 21] on span "Overview" at bounding box center [242, 24] width 51 height 16
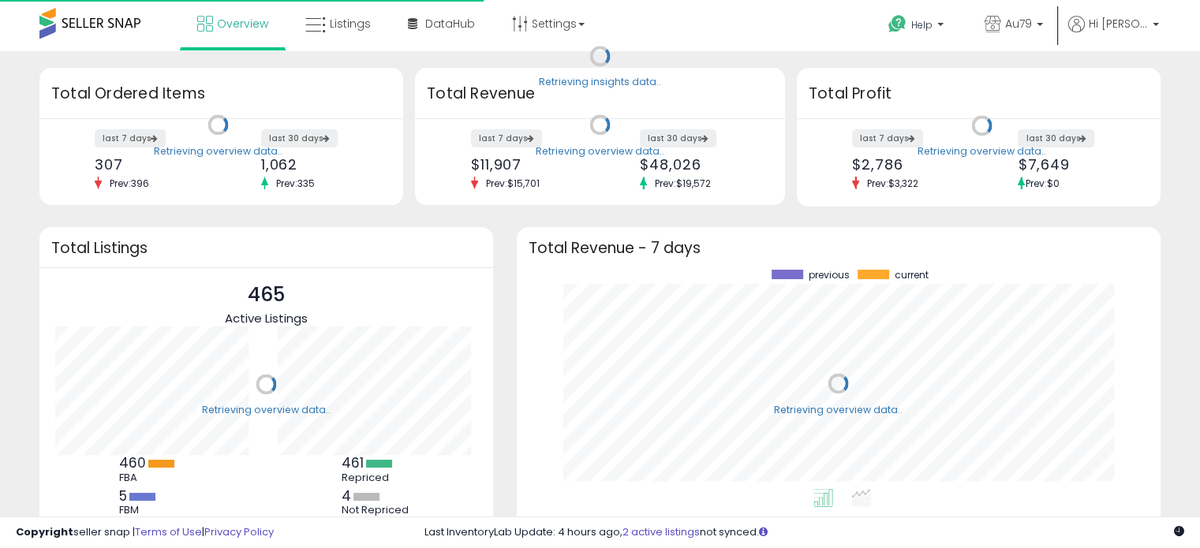
scroll to position [219, 612]
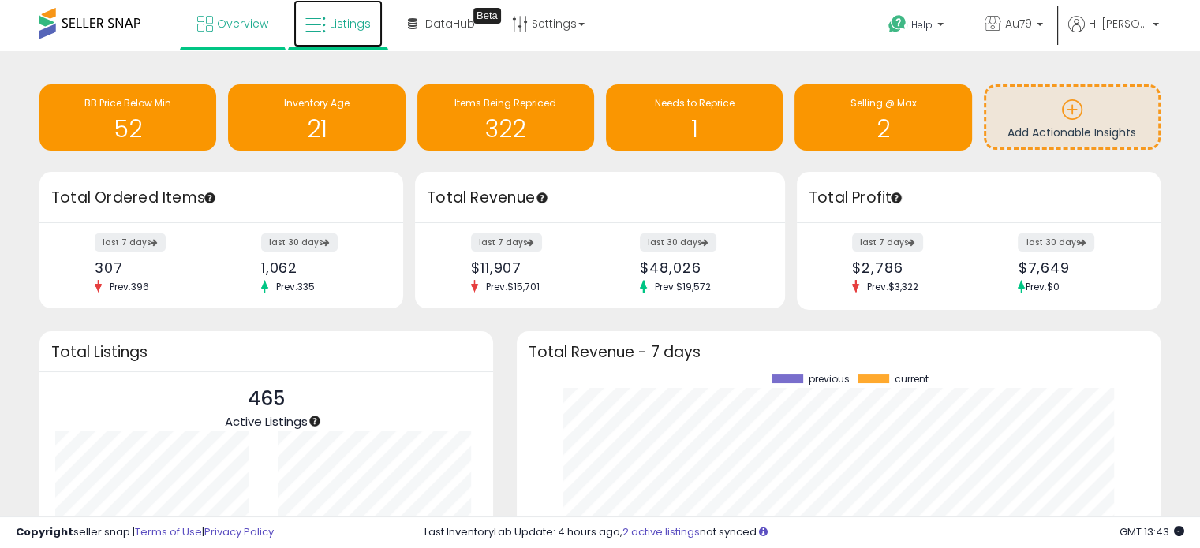
click at [332, 20] on span "Listings" at bounding box center [350, 24] width 41 height 16
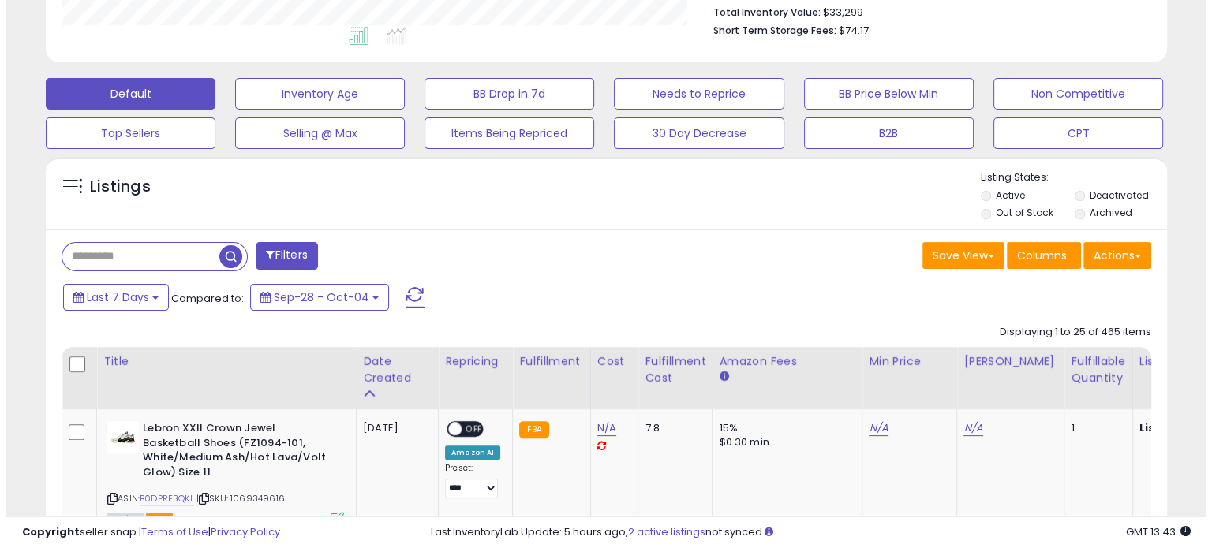
scroll to position [425, 0]
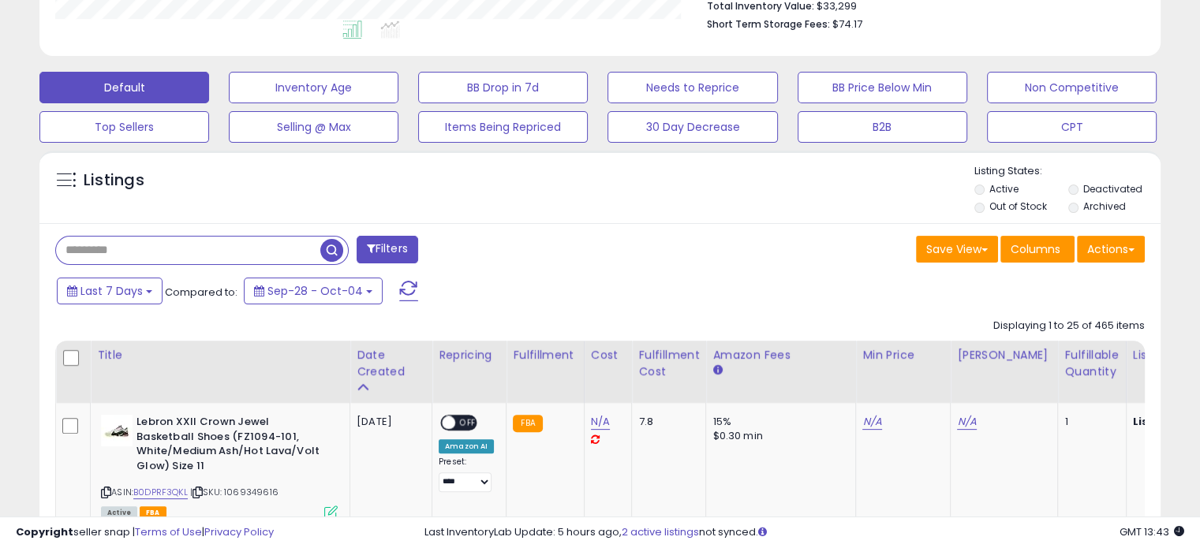
click at [123, 253] on input "text" at bounding box center [188, 251] width 264 height 28
paste input "**********"
type input "**********"
click at [331, 248] on span "button" at bounding box center [331, 250] width 23 height 23
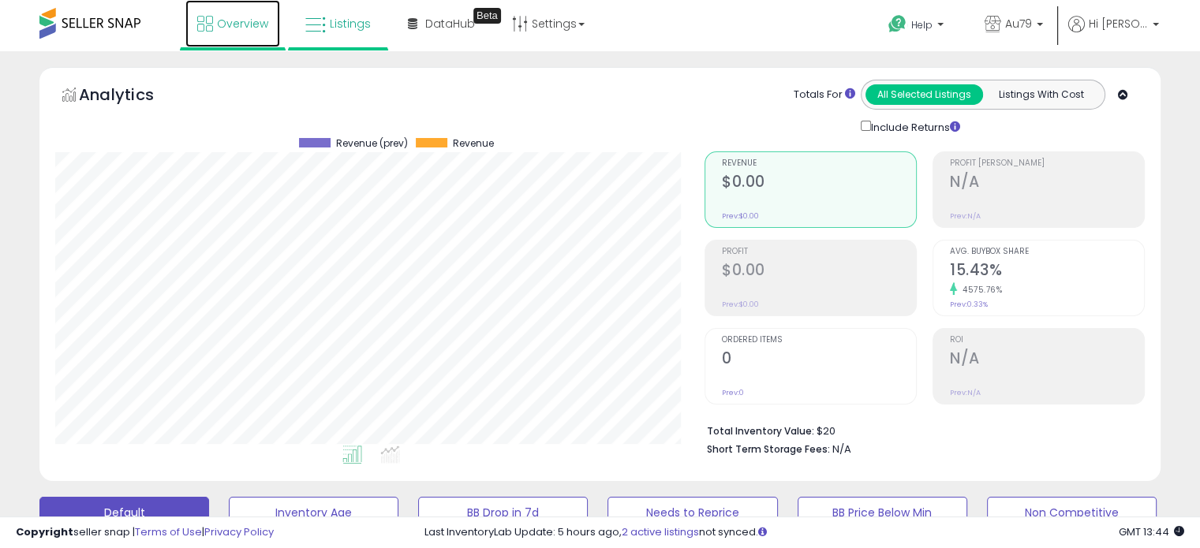
click at [237, 24] on span "Overview" at bounding box center [242, 24] width 51 height 16
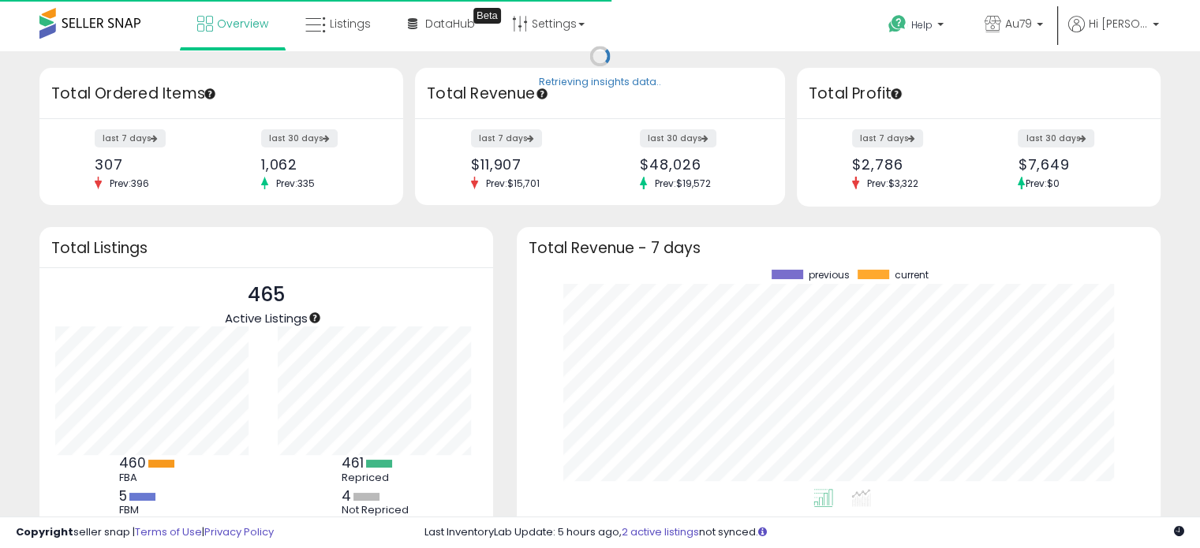
scroll to position [219, 612]
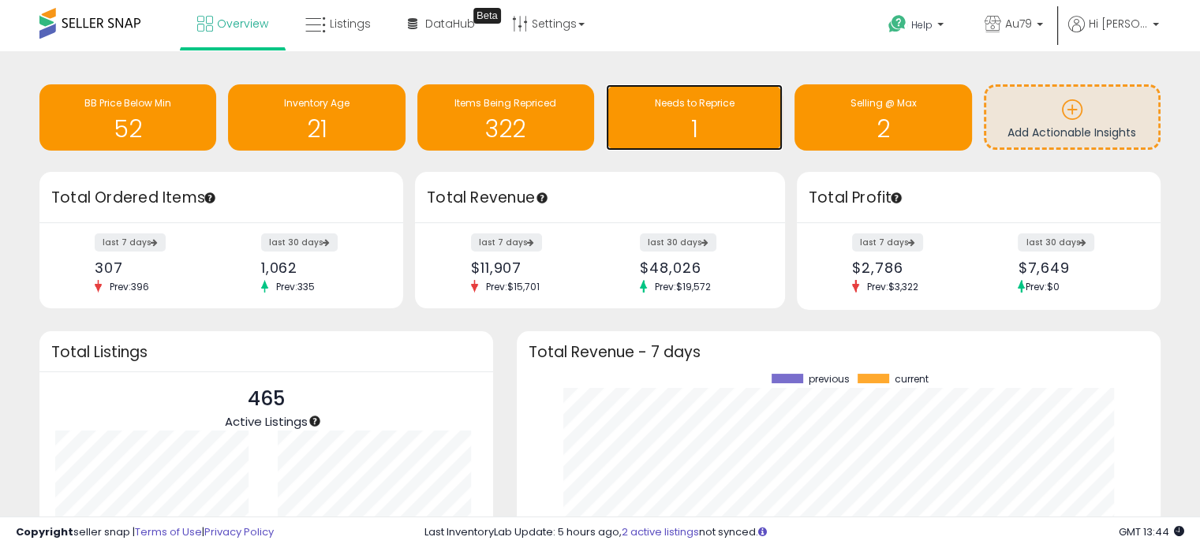
click at [681, 122] on h1 "1" at bounding box center [694, 129] width 161 height 26
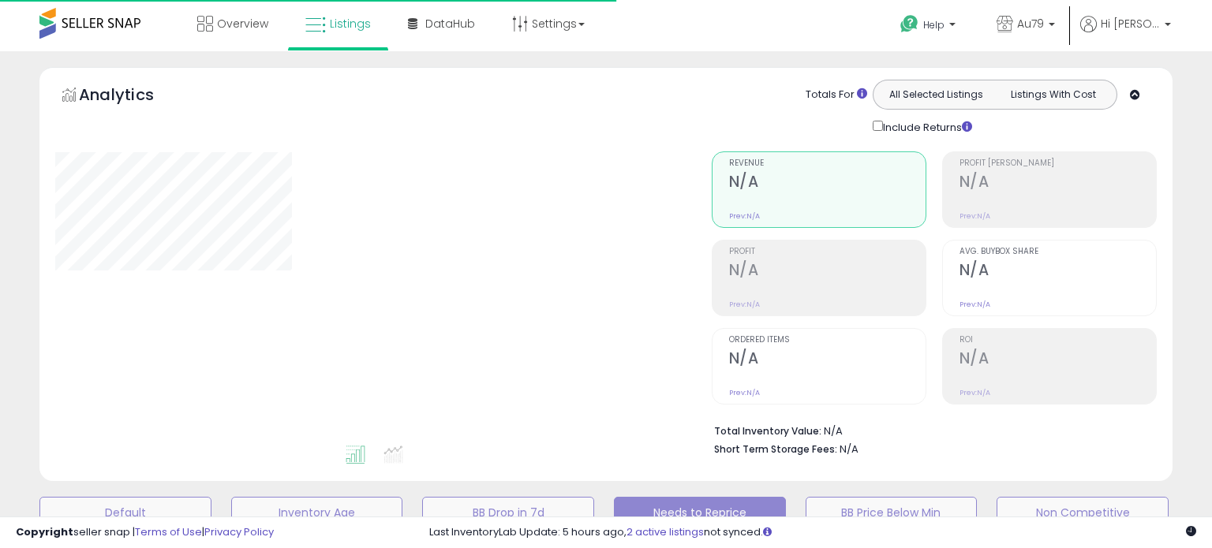
select select "**"
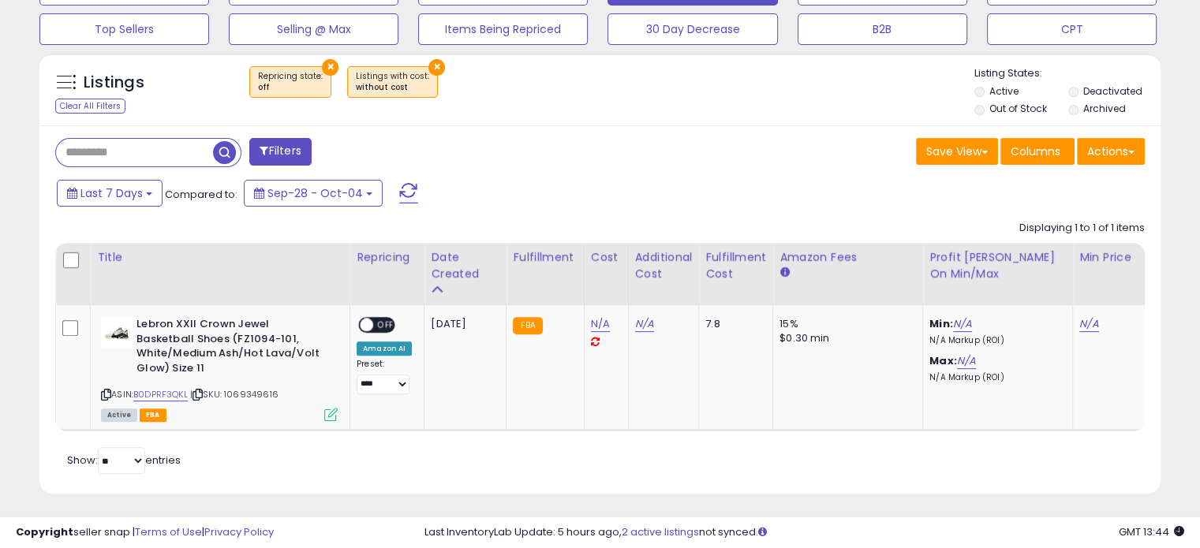
scroll to position [524, 0]
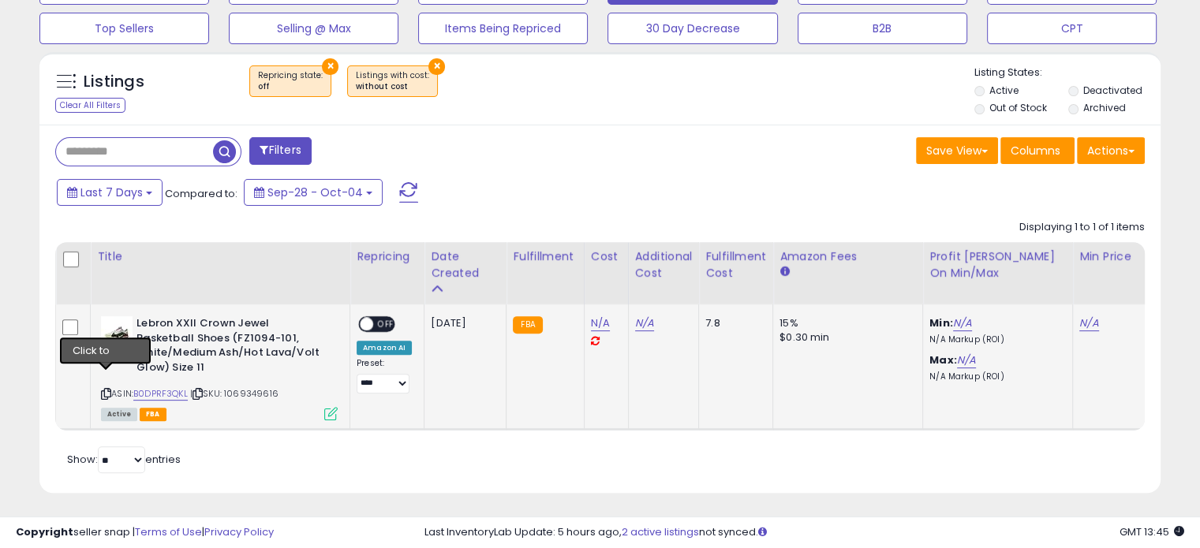
click at [103, 390] on icon at bounding box center [106, 394] width 10 height 9
click at [593, 323] on link "N/A" at bounding box center [600, 324] width 19 height 16
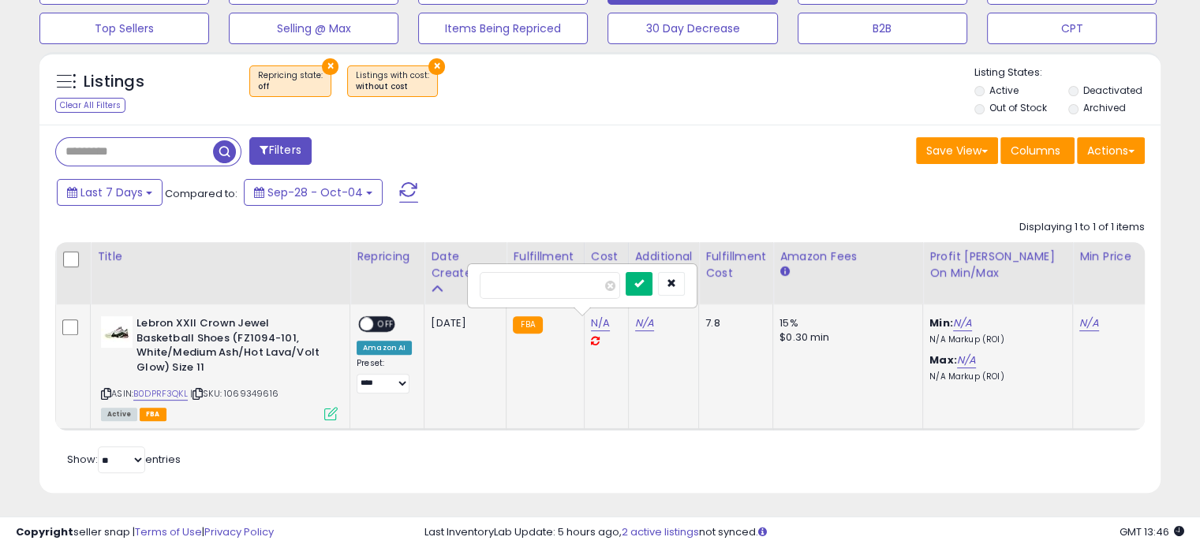
type input "*****"
click at [644, 280] on icon "submit" at bounding box center [638, 283] width 9 height 9
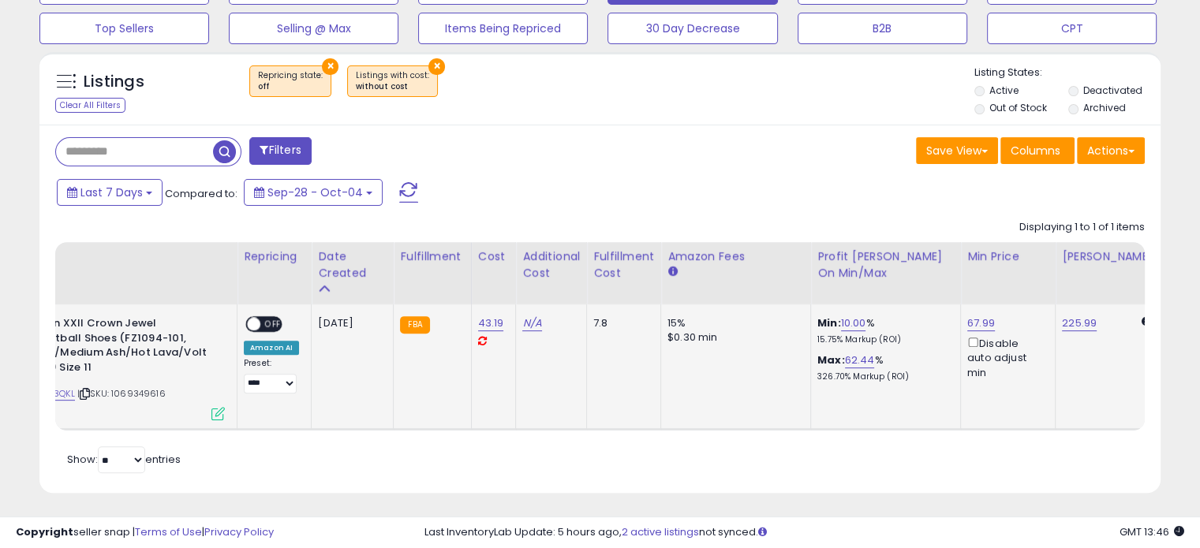
scroll to position [0, 0]
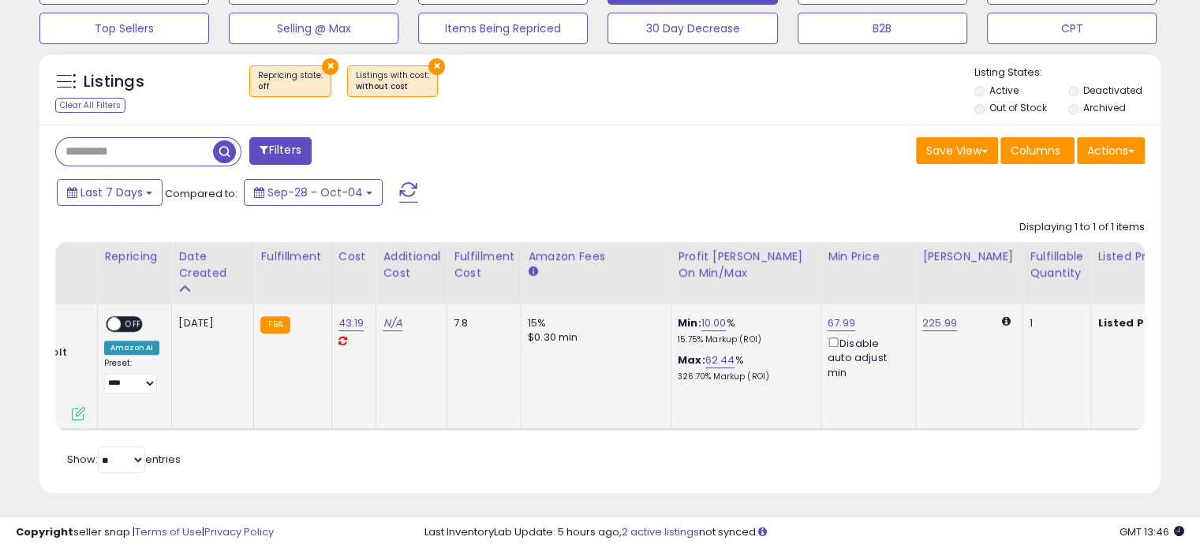
click at [136, 318] on span "OFF" at bounding box center [133, 324] width 25 height 13
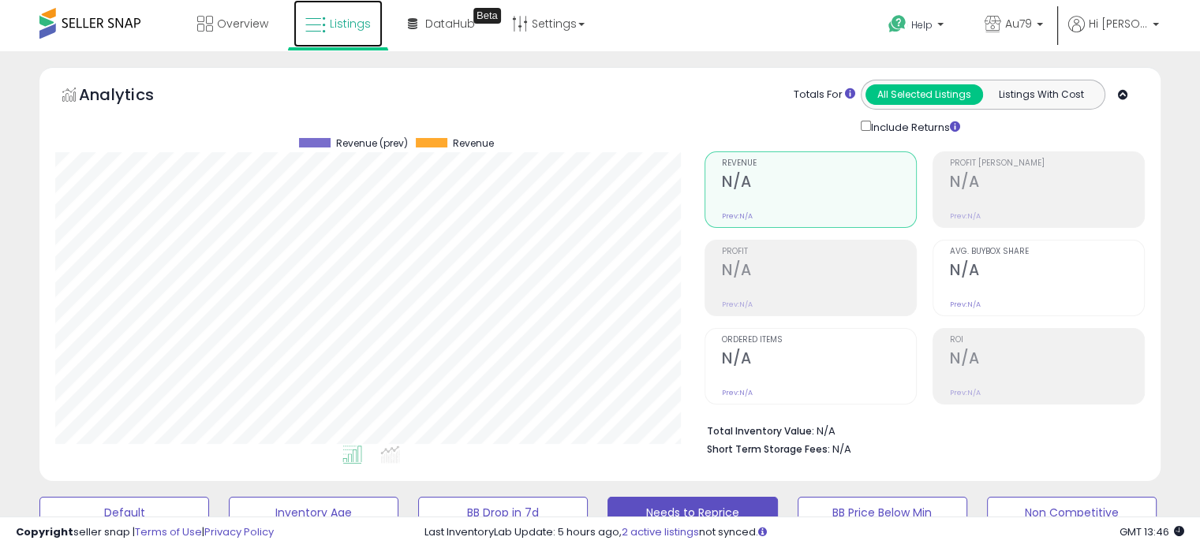
click at [322, 23] on icon at bounding box center [315, 25] width 21 height 21
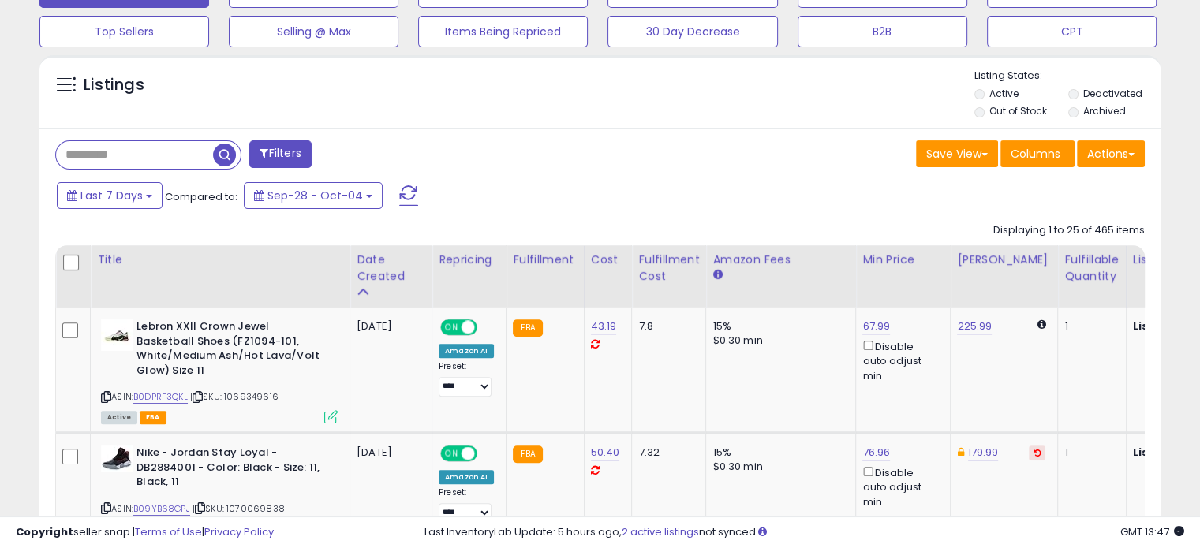
scroll to position [521, 0]
click at [322, 23] on button "Selling @ Max" at bounding box center [314, 32] width 170 height 32
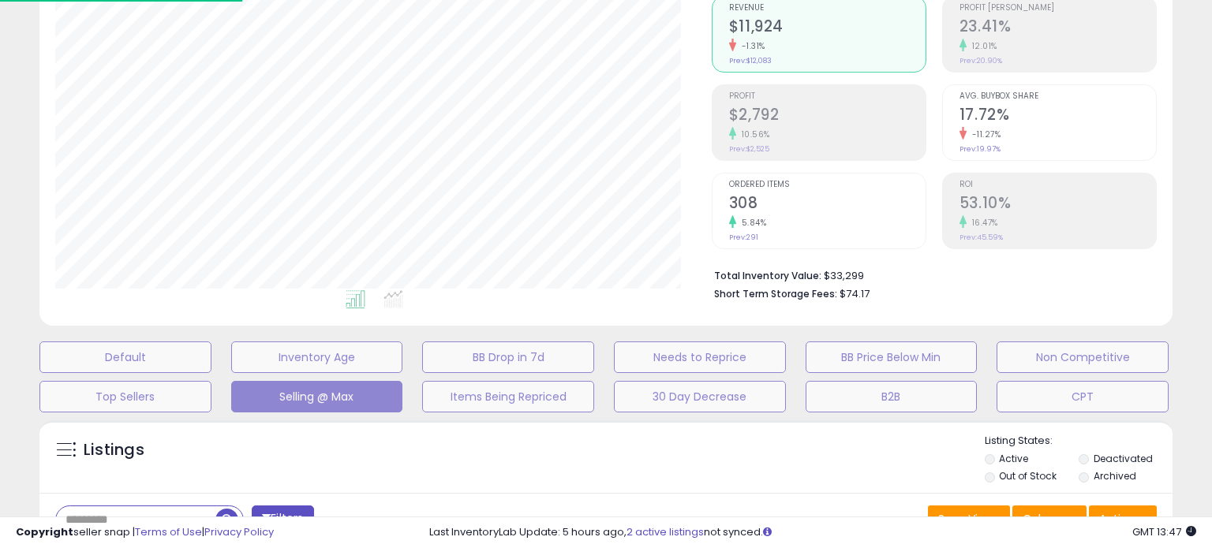
scroll to position [788744, 788412]
select select "**"
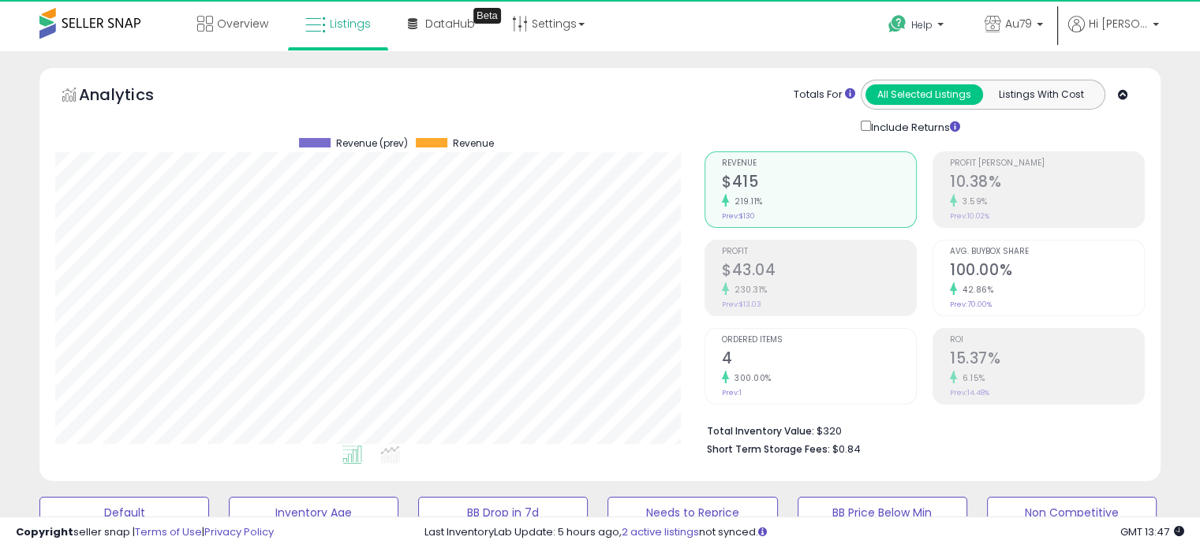
scroll to position [323, 649]
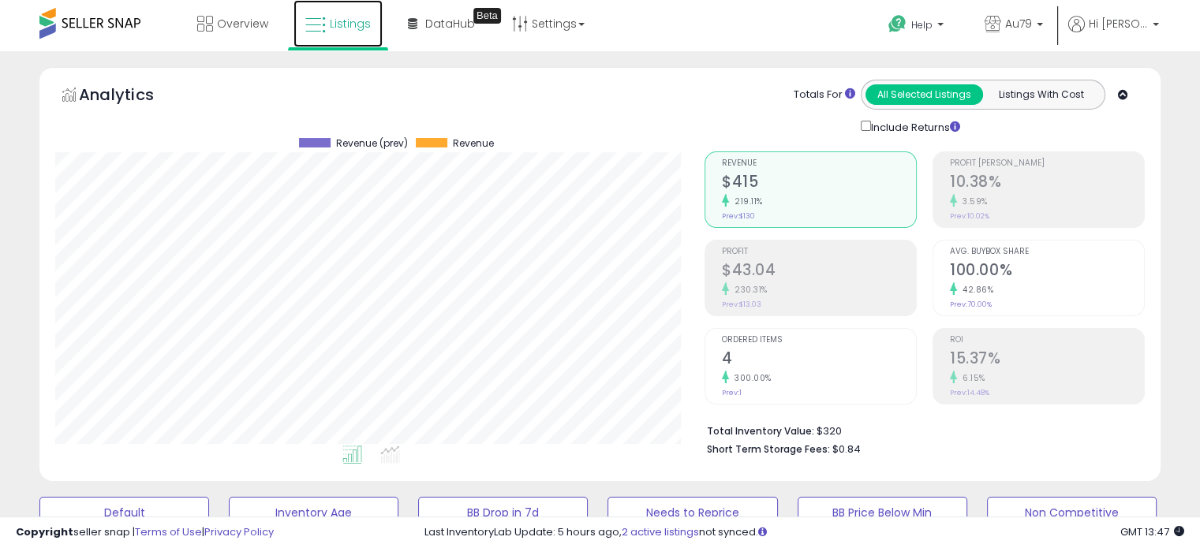
click at [323, 21] on icon at bounding box center [315, 25] width 21 height 21
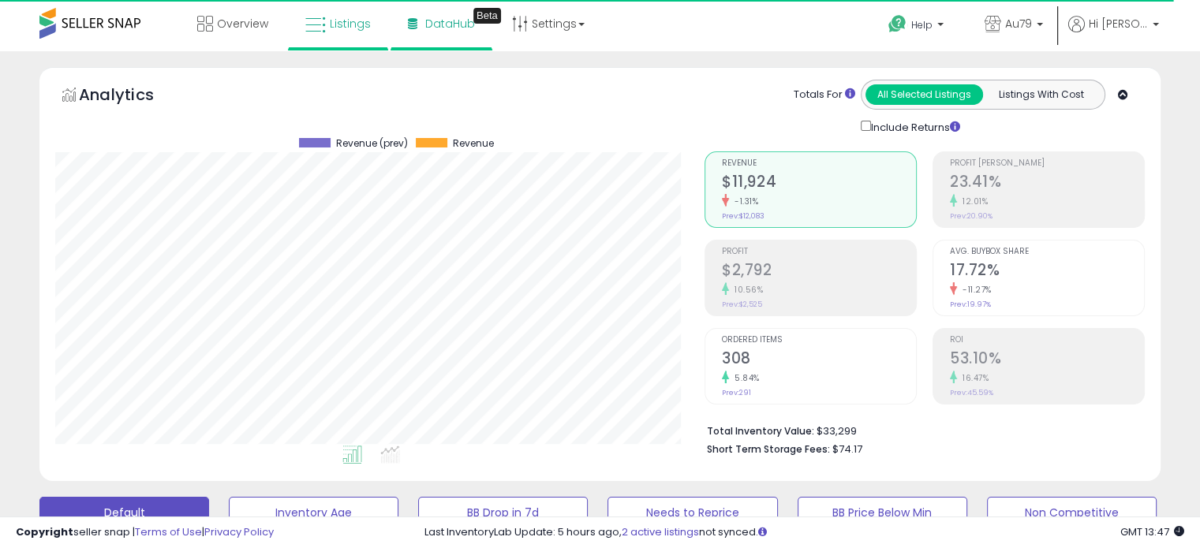
scroll to position [323, 649]
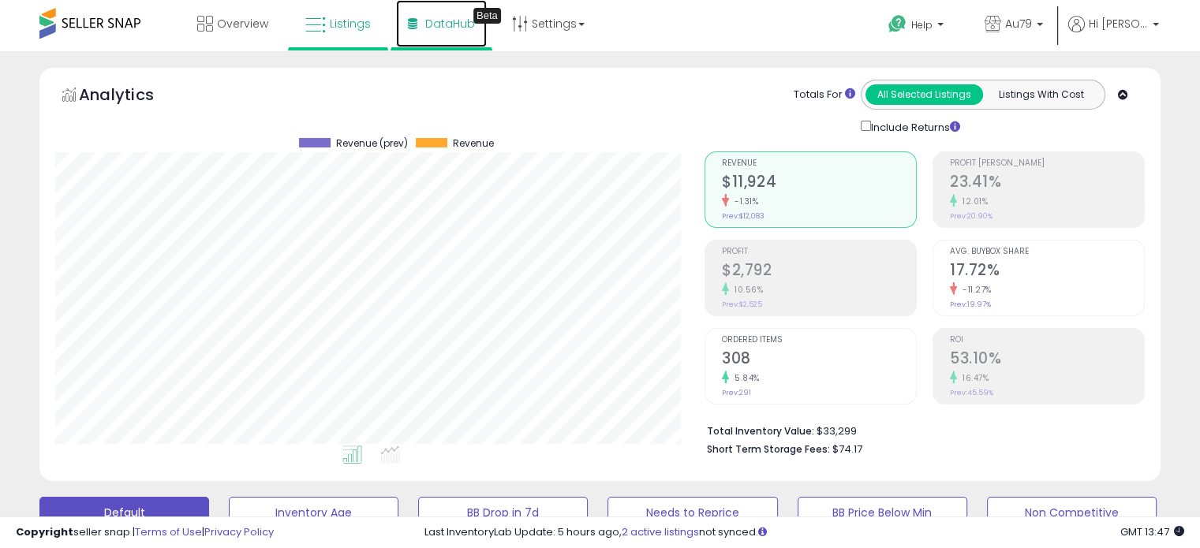
click at [430, 17] on span "DataHub" at bounding box center [450, 24] width 50 height 16
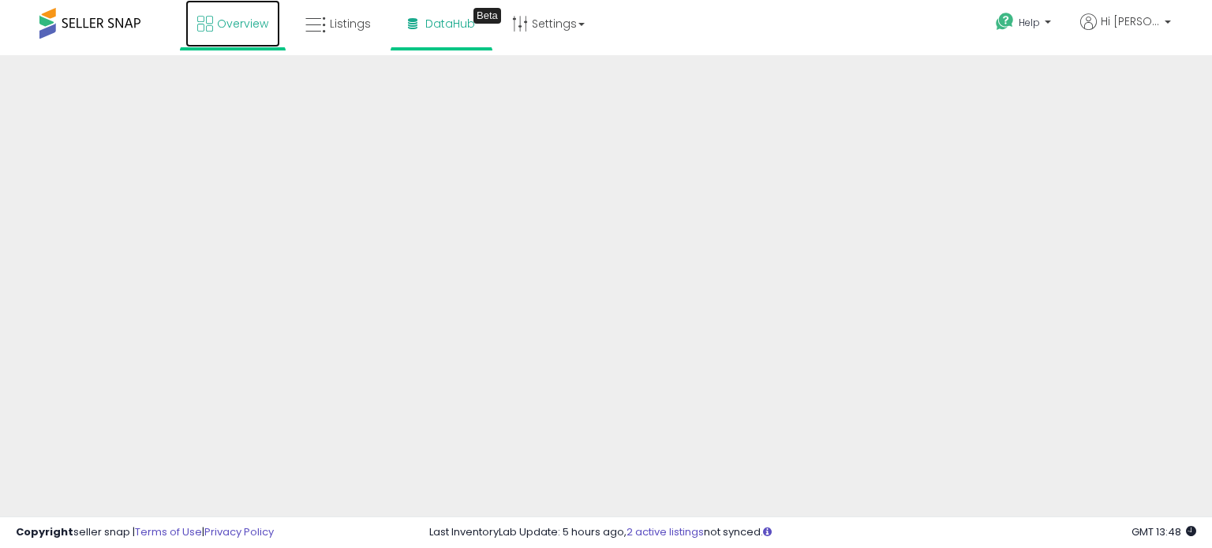
click at [245, 27] on span "Overview" at bounding box center [242, 24] width 51 height 16
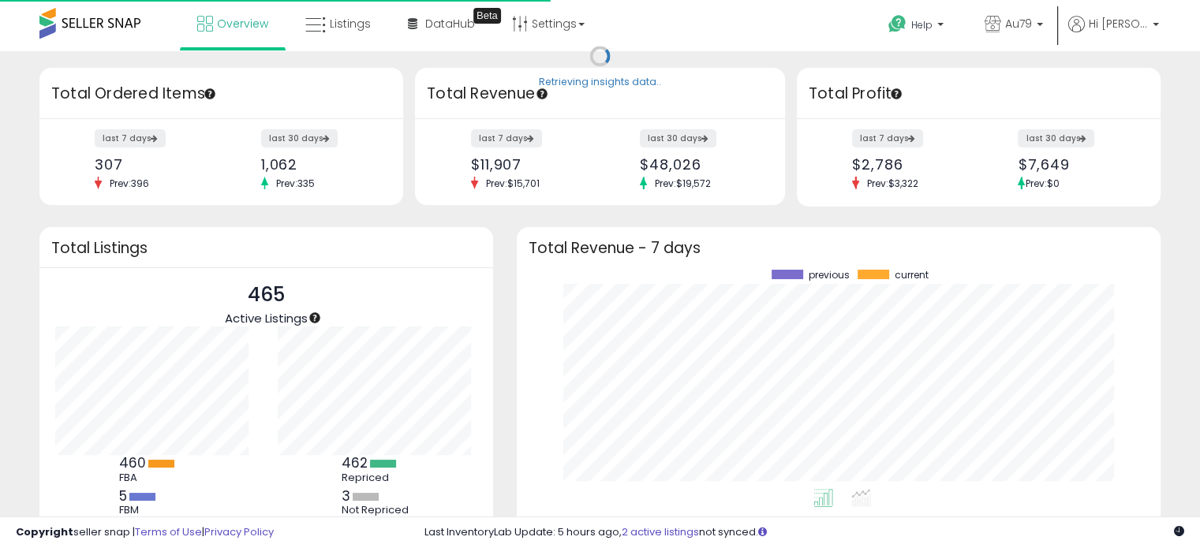
scroll to position [219, 612]
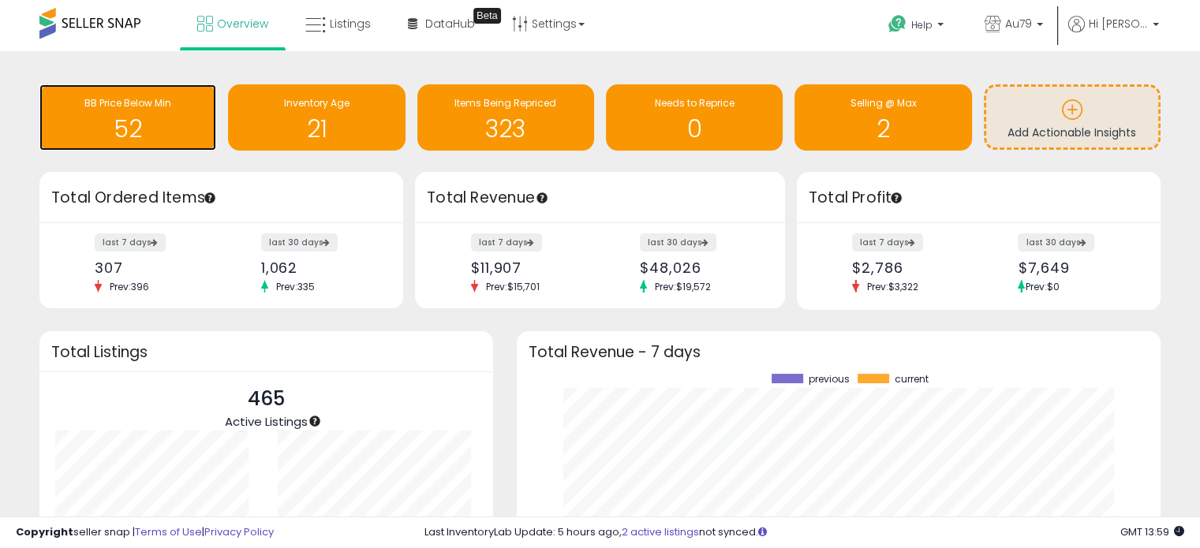
click at [148, 113] on div "52" at bounding box center [127, 119] width 161 height 46
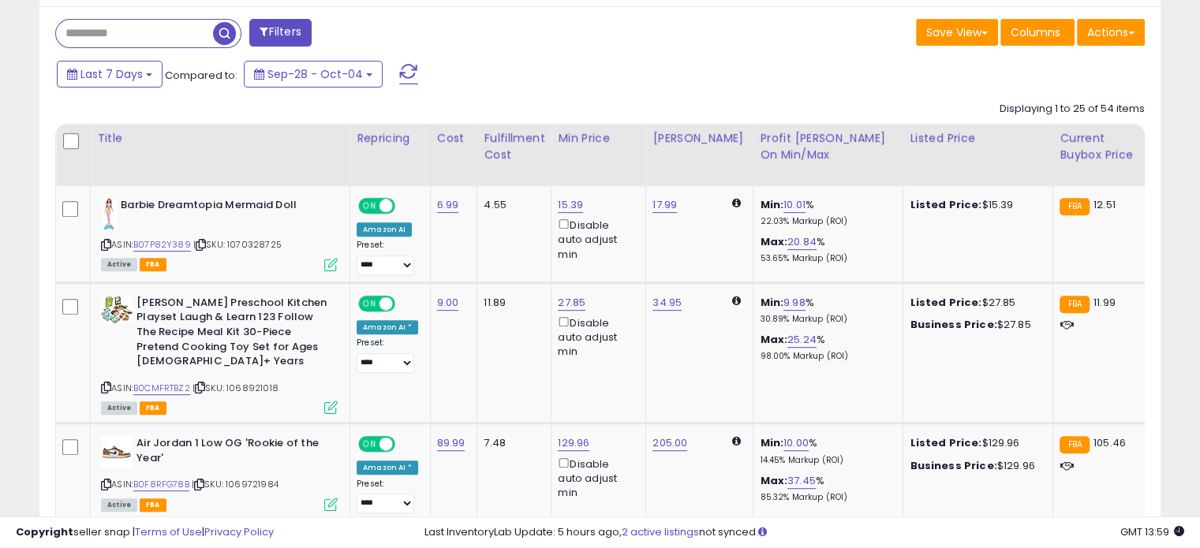
scroll to position [647, 0]
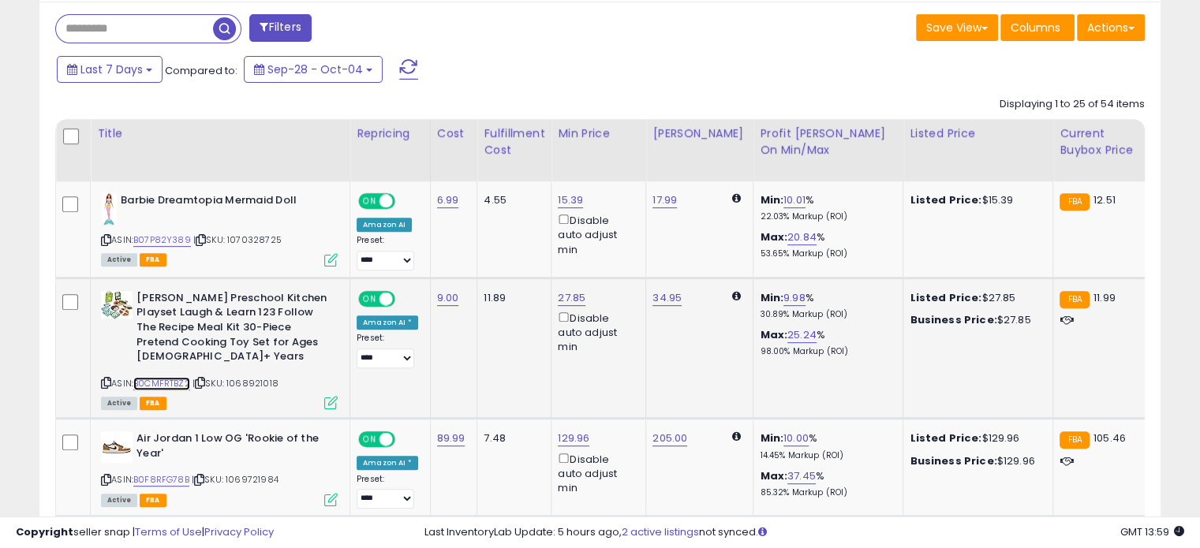
click at [165, 378] on link "B0CMFRTBZ2" at bounding box center [161, 383] width 57 height 13
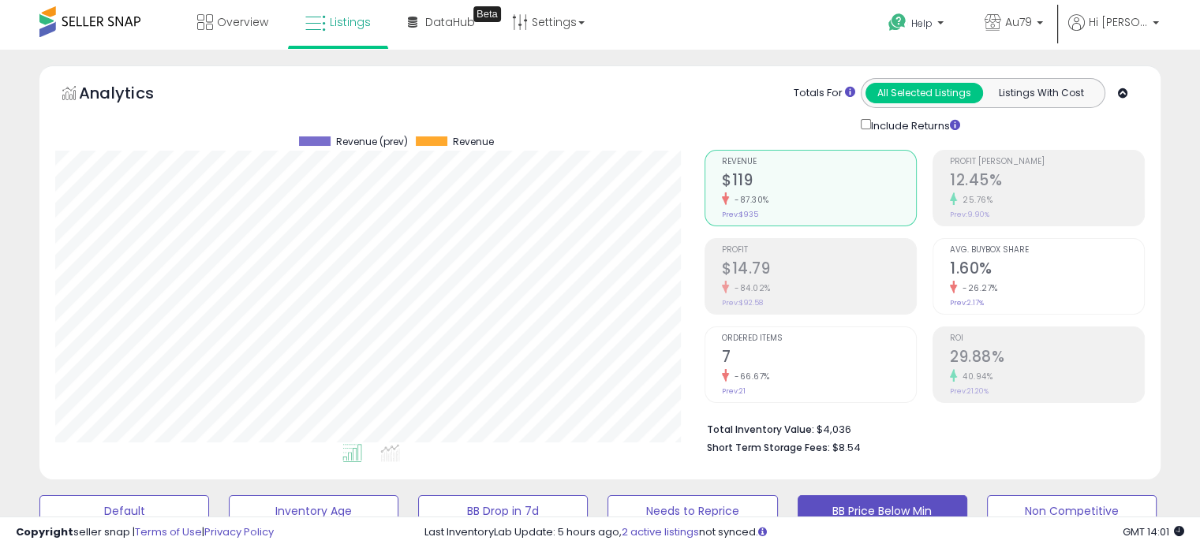
scroll to position [0, 0]
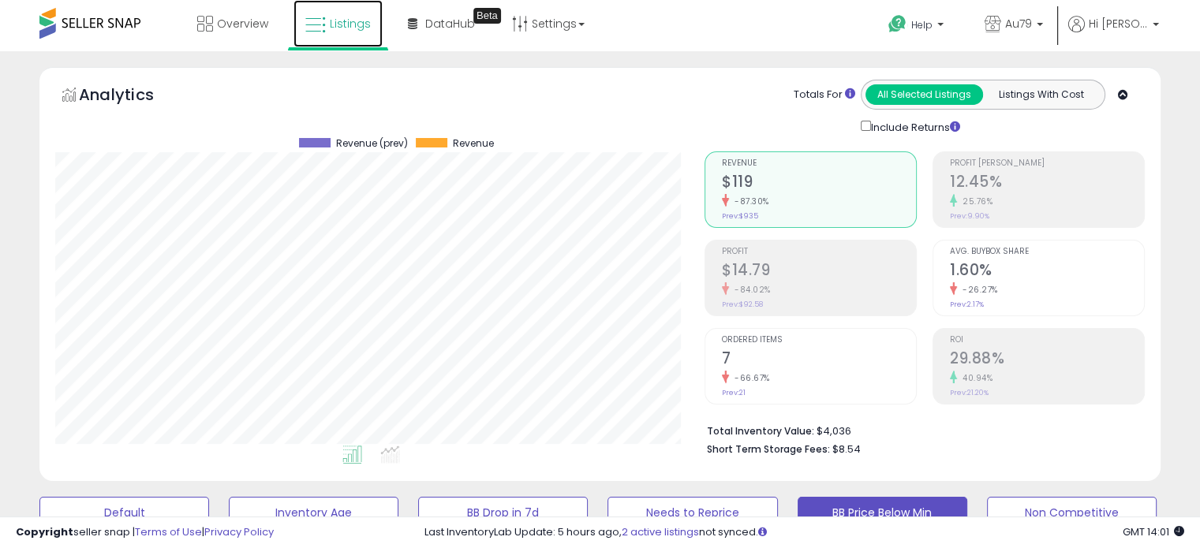
click at [324, 22] on icon at bounding box center [315, 25] width 21 height 21
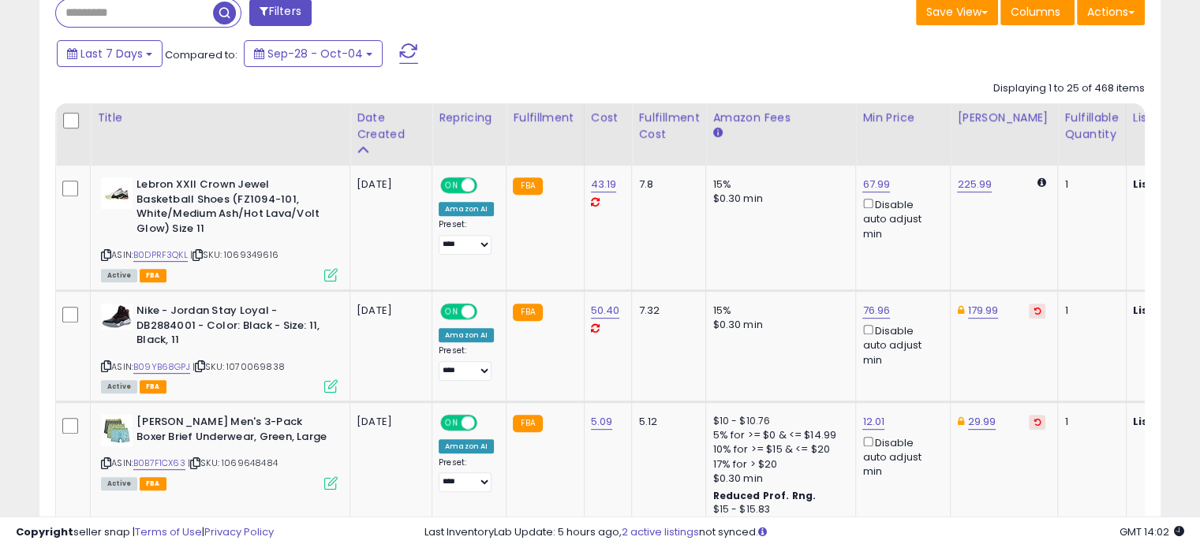
scroll to position [668, 0]
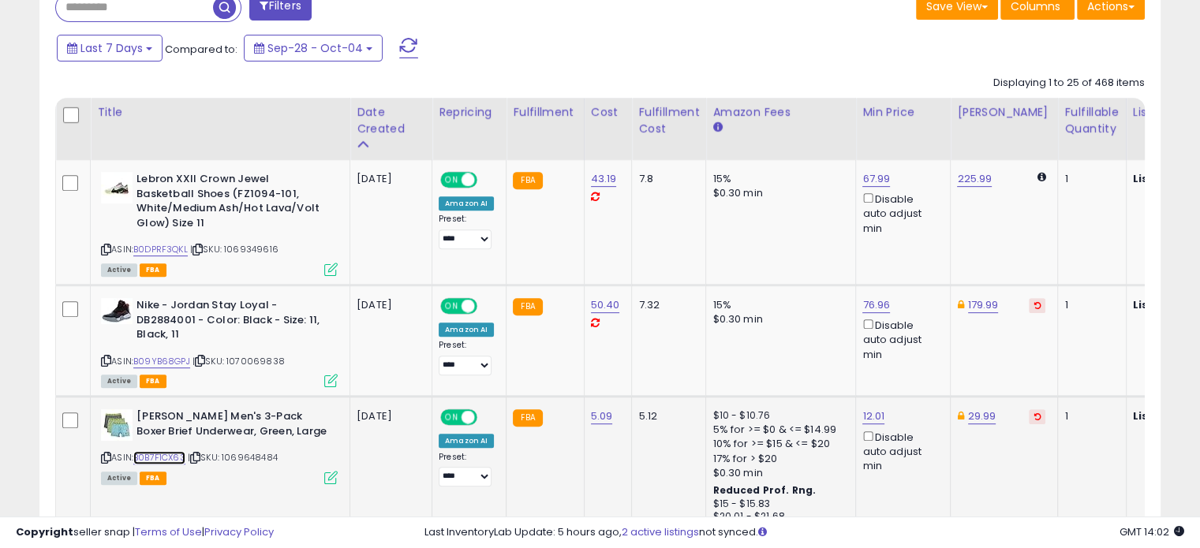
click at [157, 451] on link "B0B7F1CX63" at bounding box center [159, 457] width 52 height 13
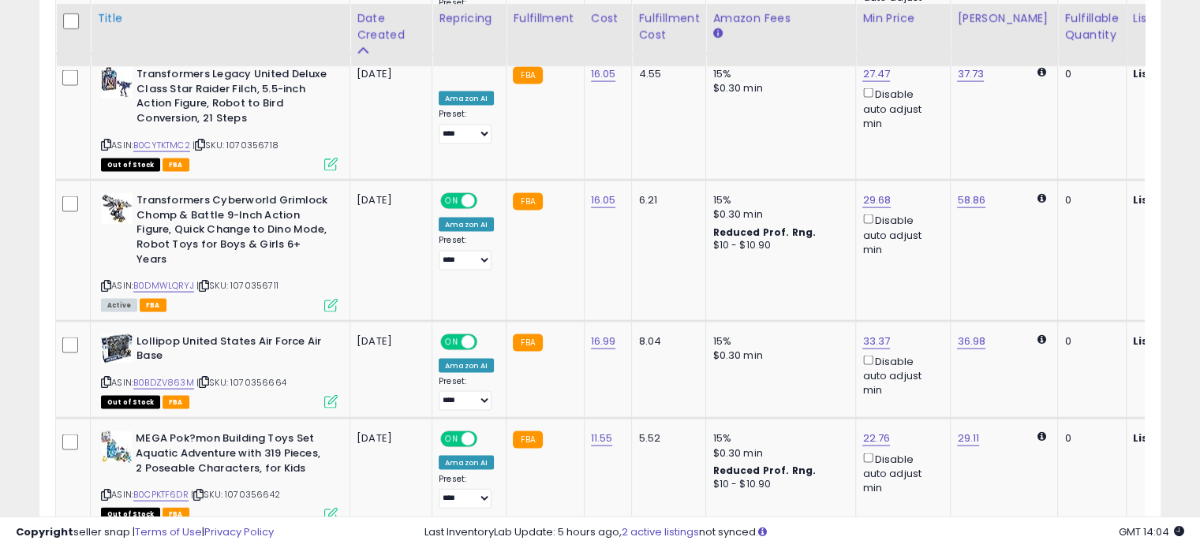
scroll to position [3496, 0]
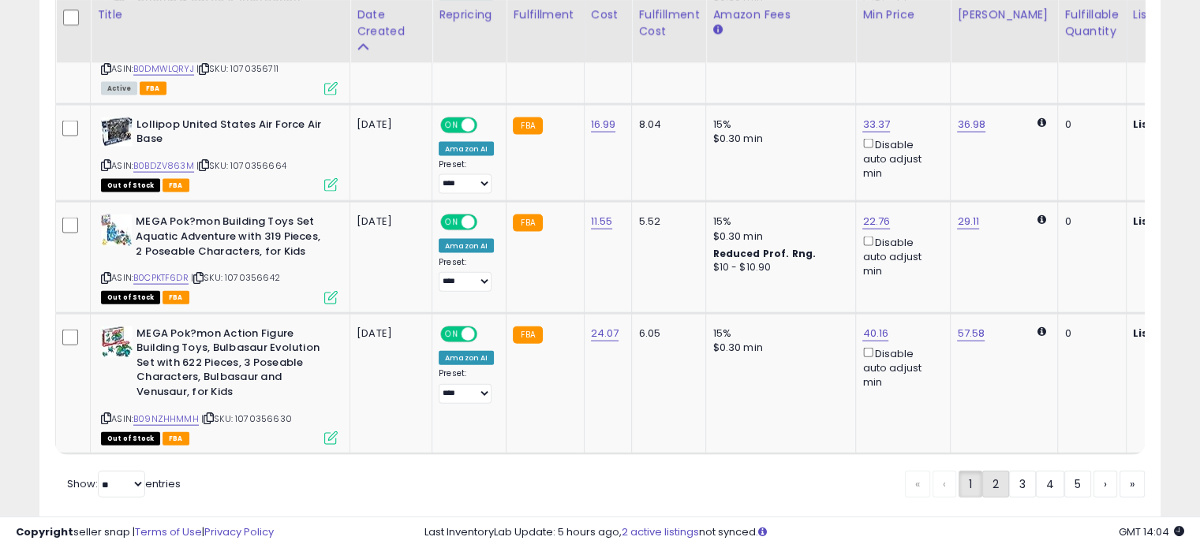
click at [997, 471] on link "2" at bounding box center [995, 484] width 27 height 27
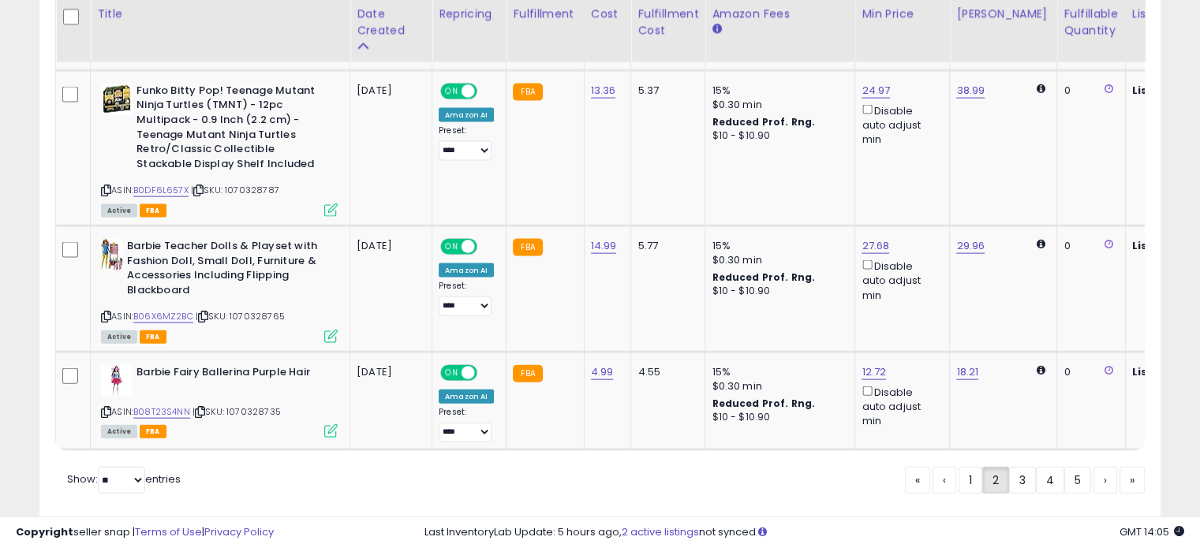
scroll to position [3470, 0]
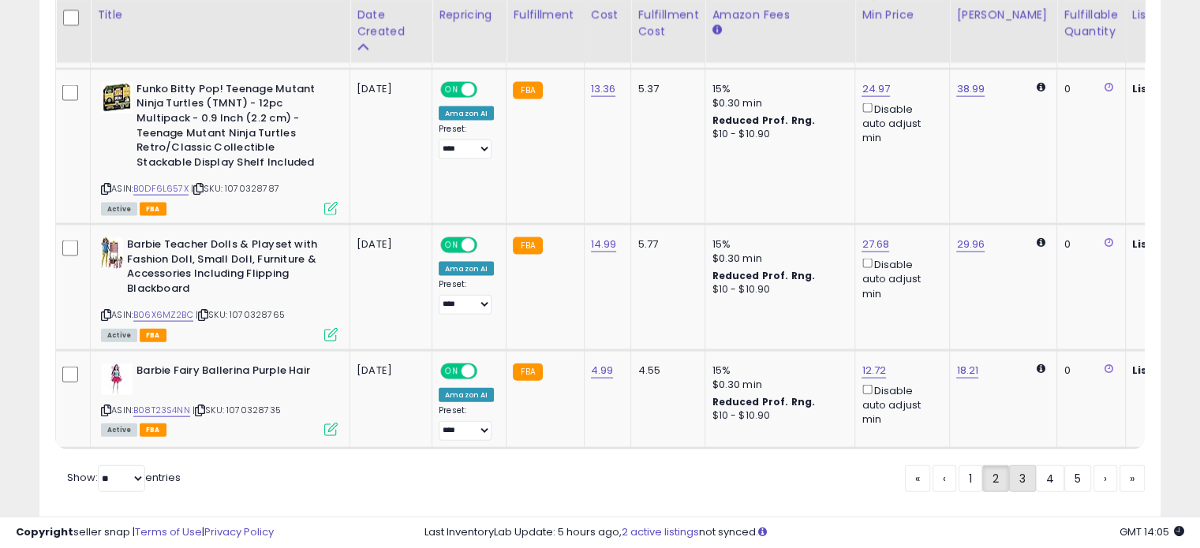
click at [1023, 466] on link "3" at bounding box center [1022, 479] width 27 height 27
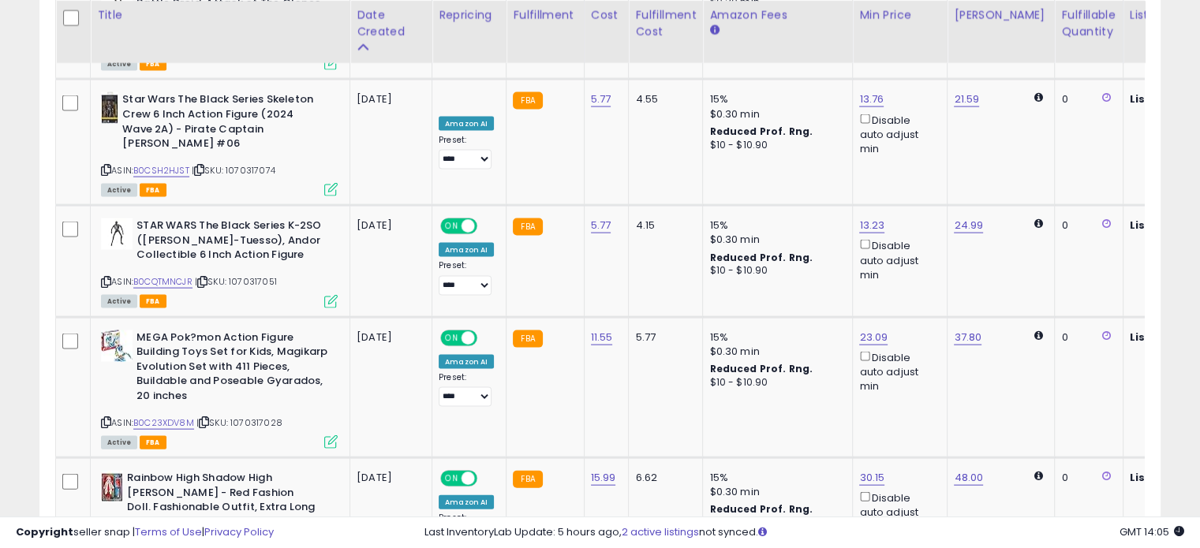
scroll to position [3485, 0]
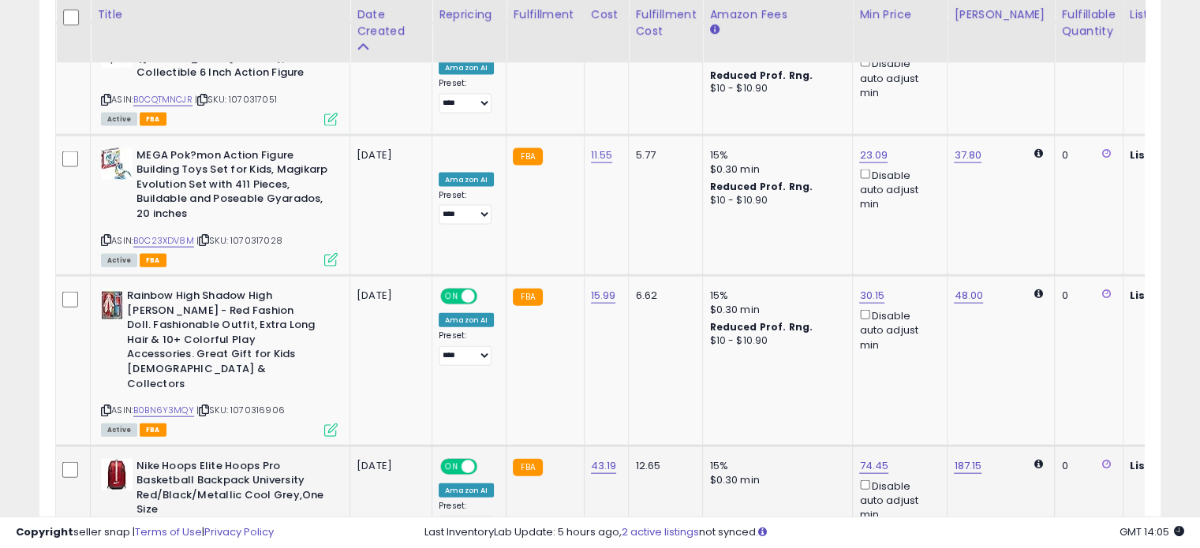
click at [162, 530] on link "B0042YXZVG" at bounding box center [161, 536] width 57 height 13
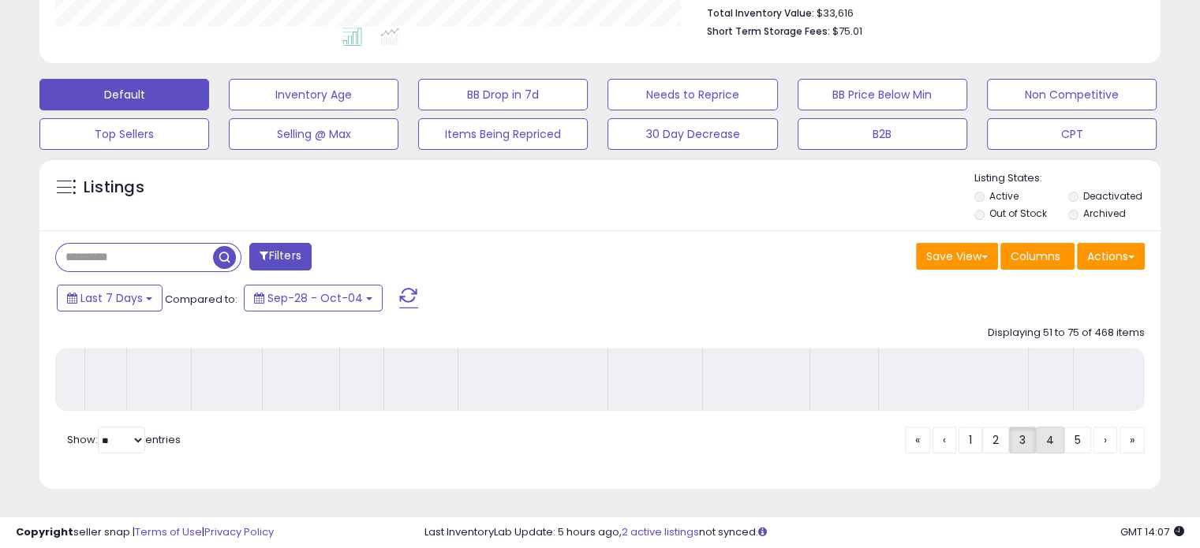
scroll to position [429, 0]
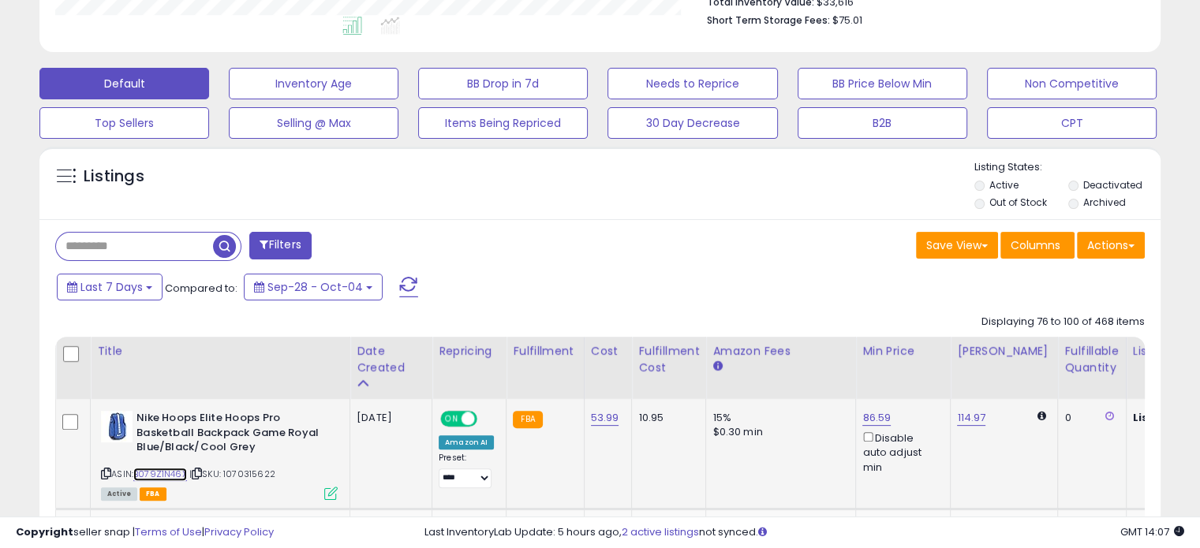
click at [155, 474] on link "B079Z1N46X" at bounding box center [160, 474] width 54 height 13
